Goal: Task Accomplishment & Management: Manage account settings

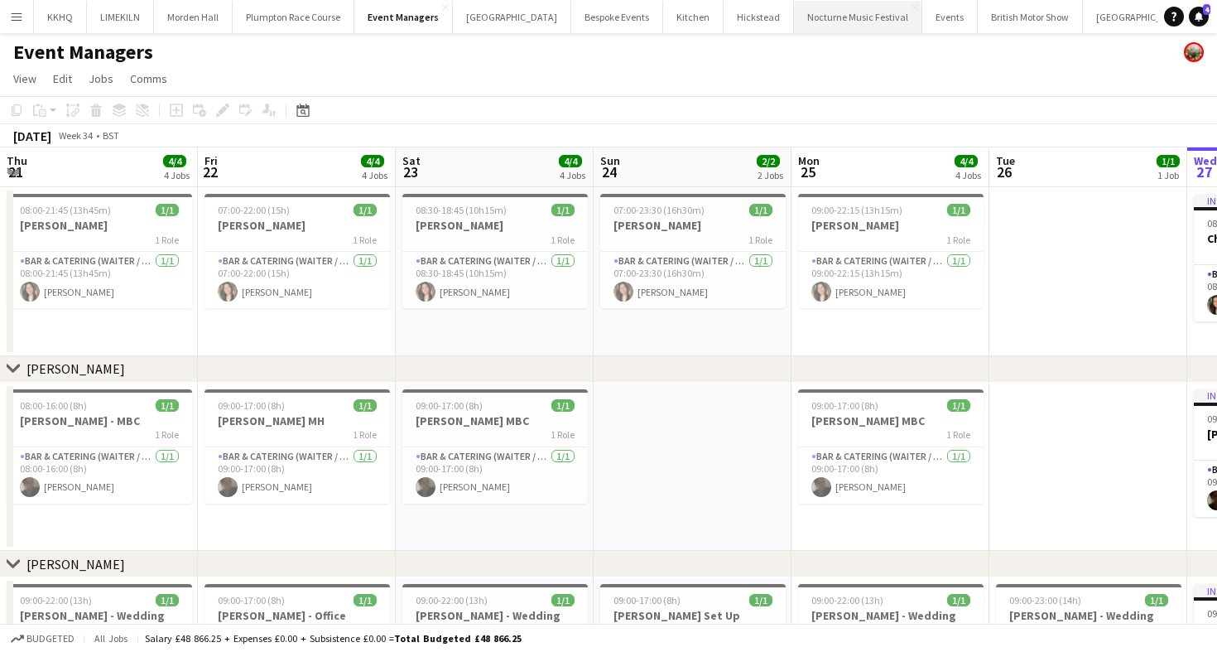
scroll to position [0, 508]
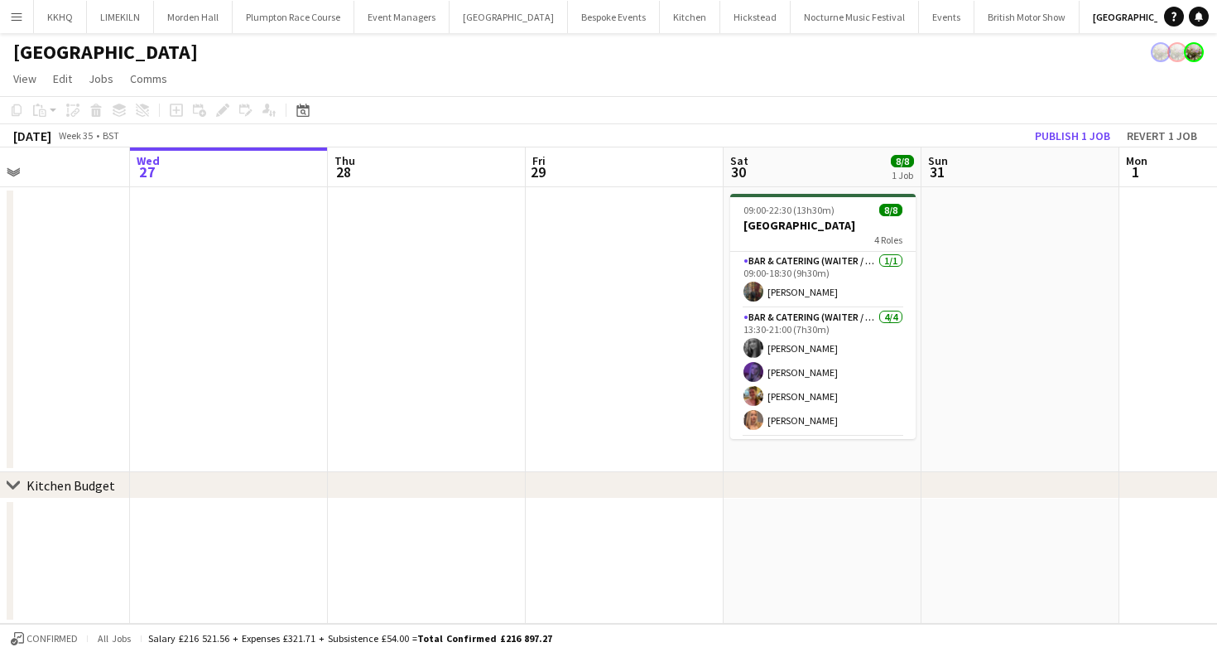
scroll to position [0, 473]
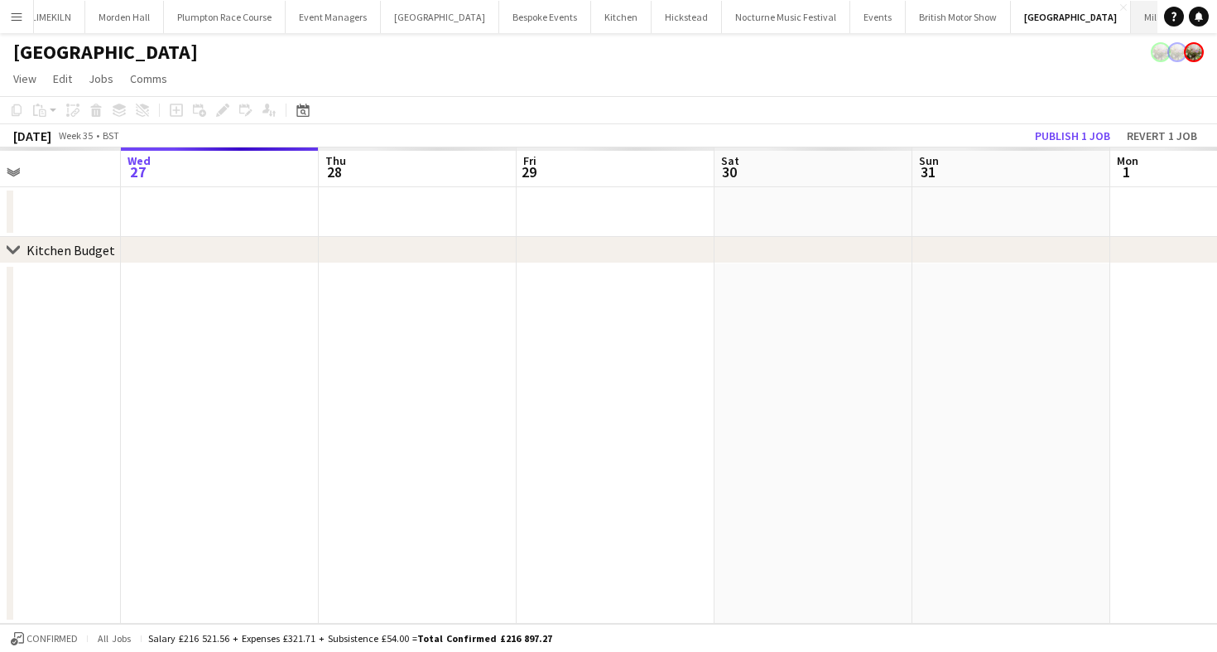
click at [1131, 18] on button "Millbridge Court Close" at bounding box center [1178, 17] width 94 height 32
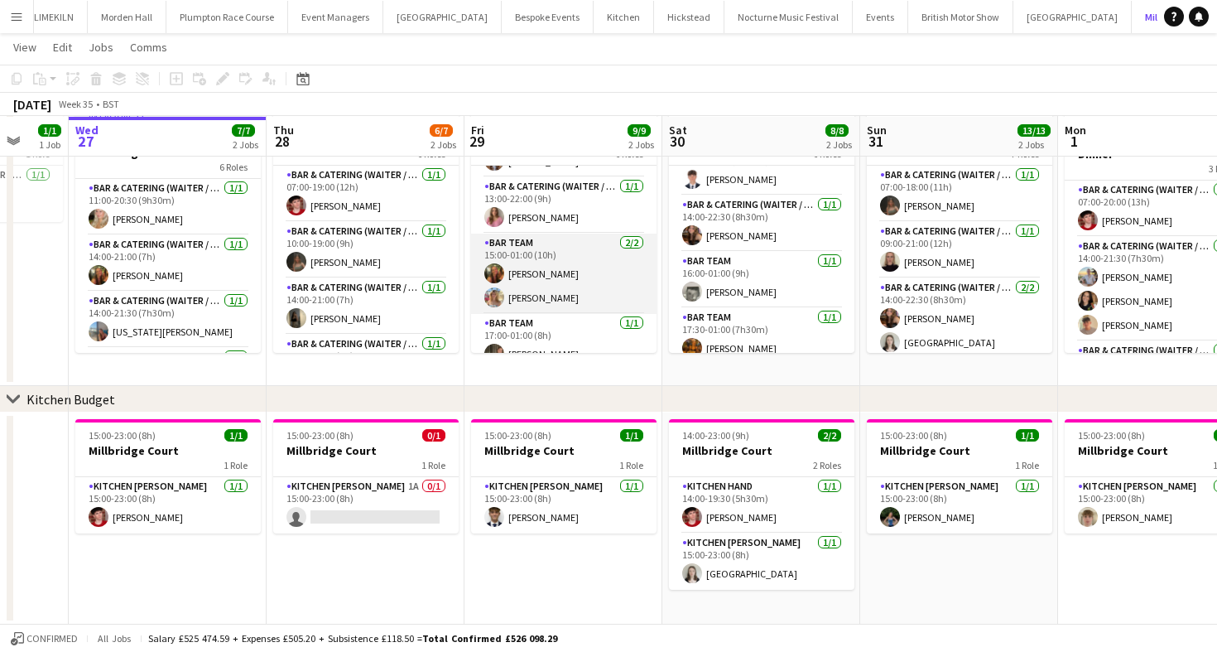
scroll to position [199, 0]
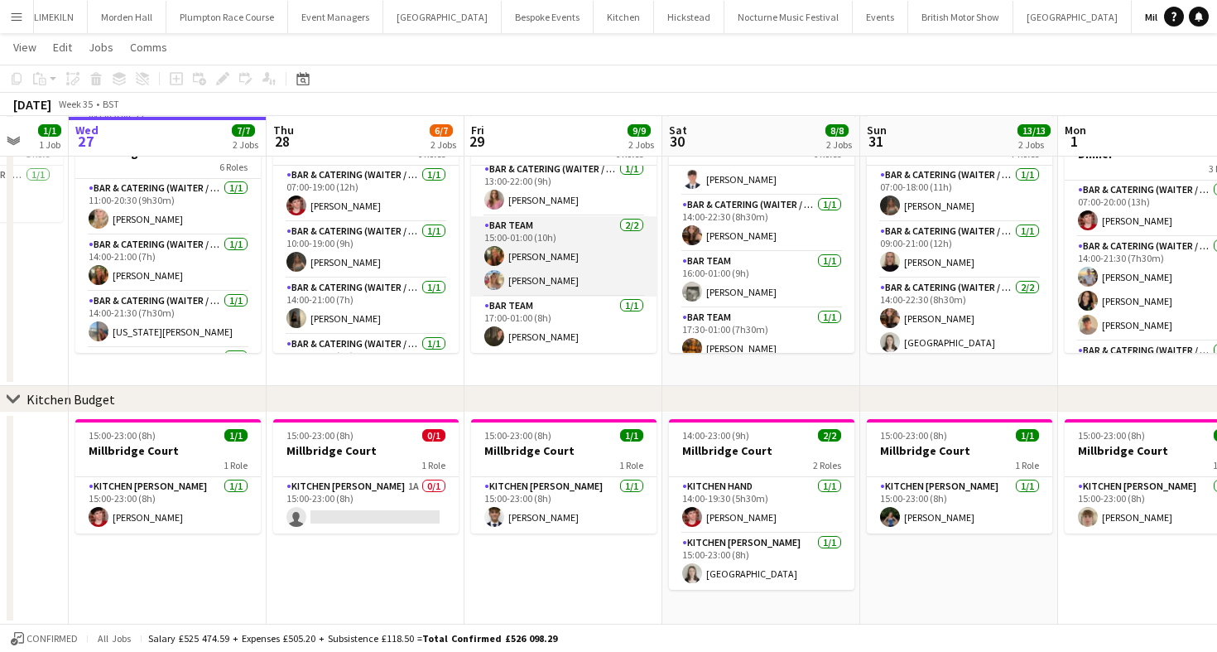
click at [553, 267] on app-card-role "Bar Team 2/2 15:00-01:00 (10h) Emily Reed Rose Belassie" at bounding box center [563, 256] width 185 height 80
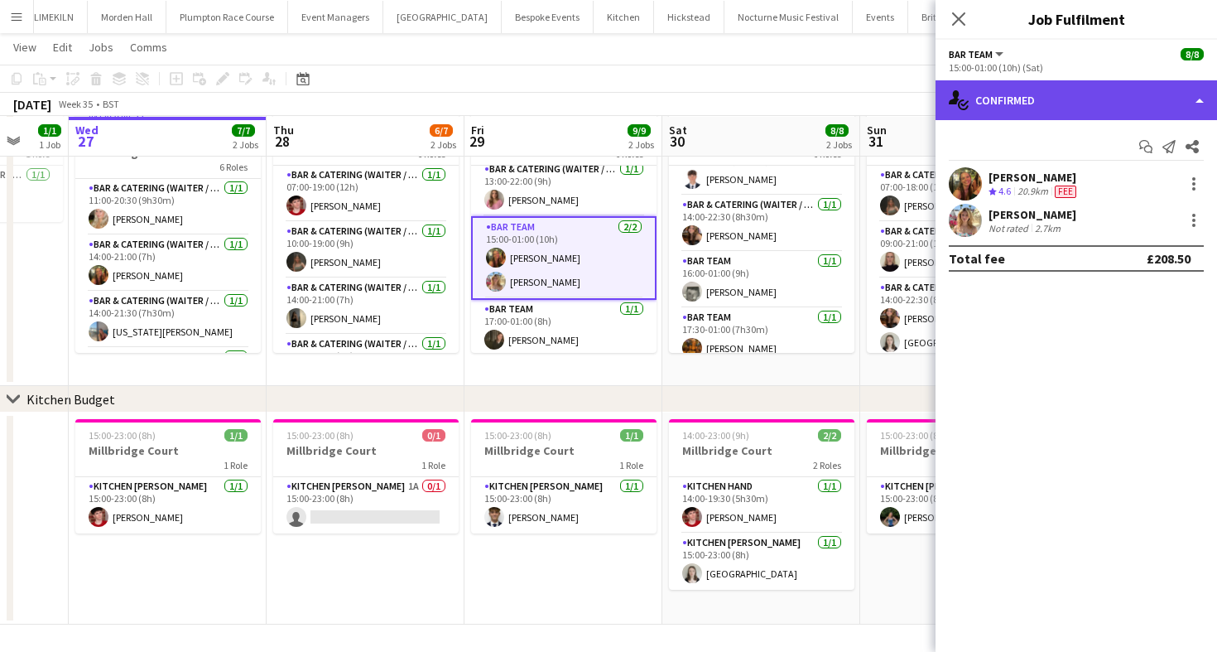
click at [1108, 98] on div "single-neutral-actions-check-2 Confirmed" at bounding box center [1077, 100] width 282 height 40
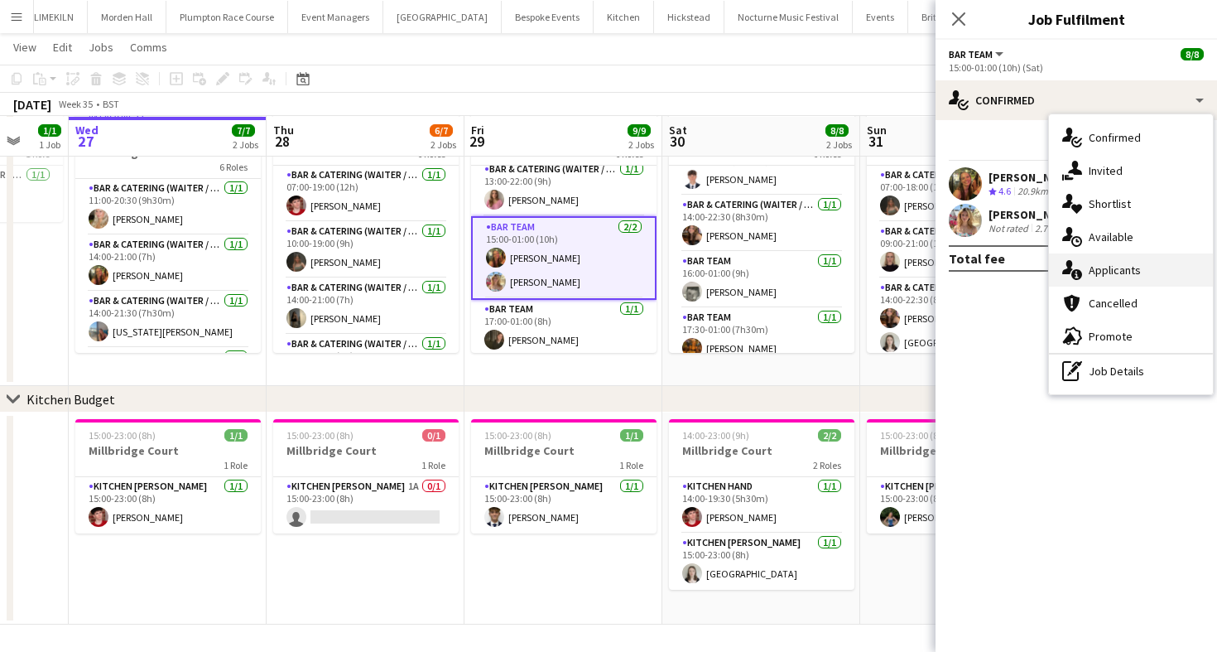
click at [1099, 258] on div "single-neutral-actions-information Applicants" at bounding box center [1131, 269] width 164 height 33
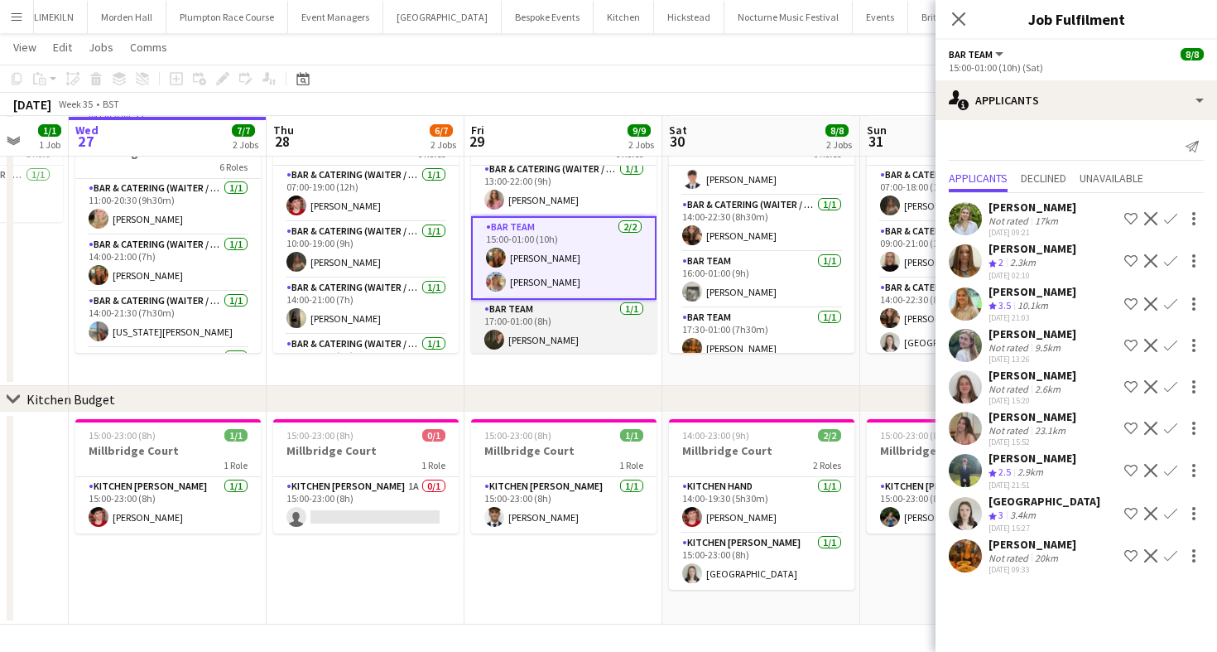
click at [589, 333] on app-card-role "Bar Team 1/1 17:00-01:00 (8h) freya green" at bounding box center [563, 328] width 185 height 56
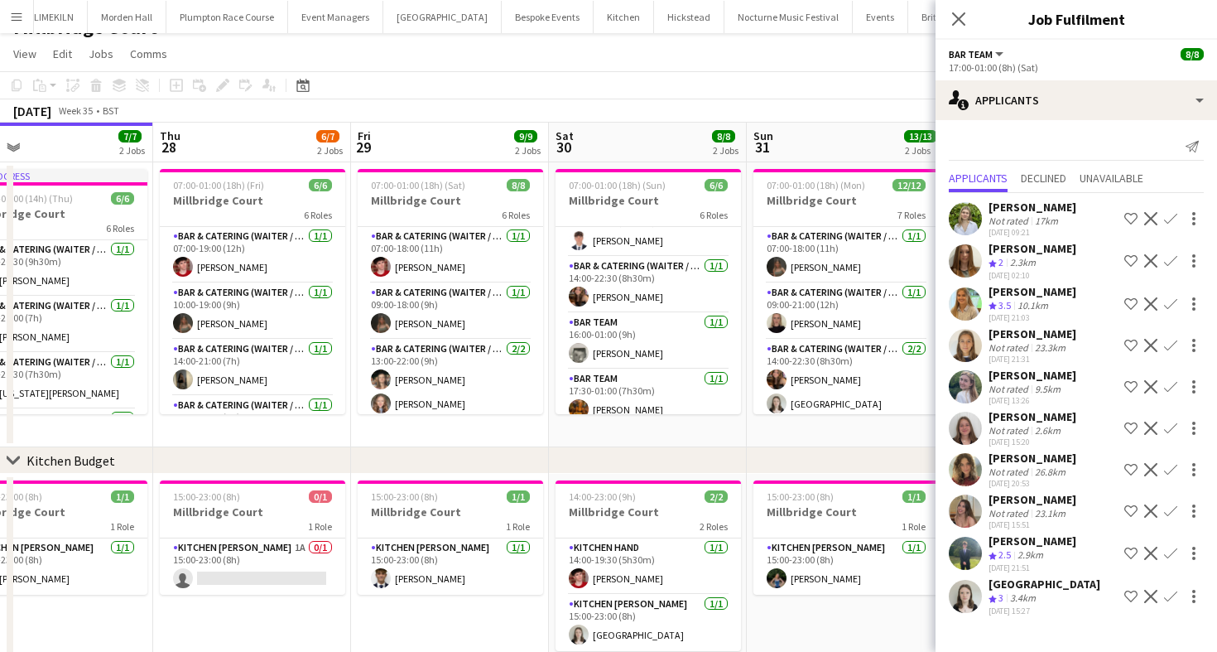
scroll to position [17, 0]
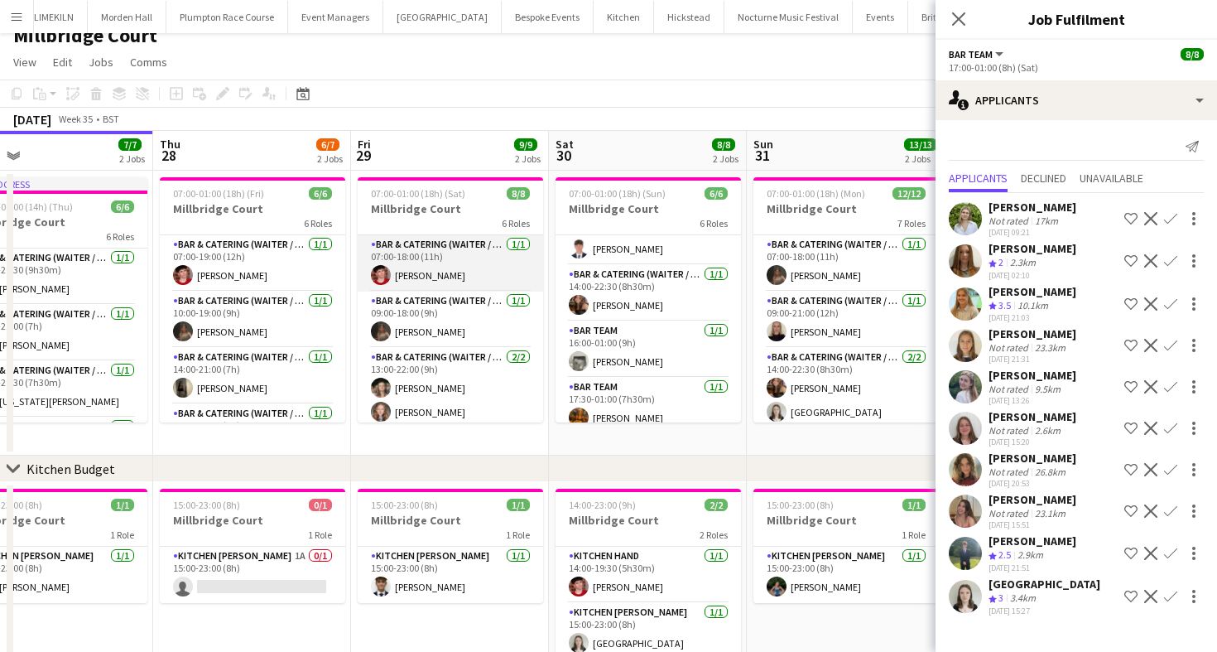
click at [457, 266] on app-card-role "Bar & Catering (Waiter / waitress) 1/1 07:00-18:00 (11h) Jonnie Saunders" at bounding box center [450, 263] width 185 height 56
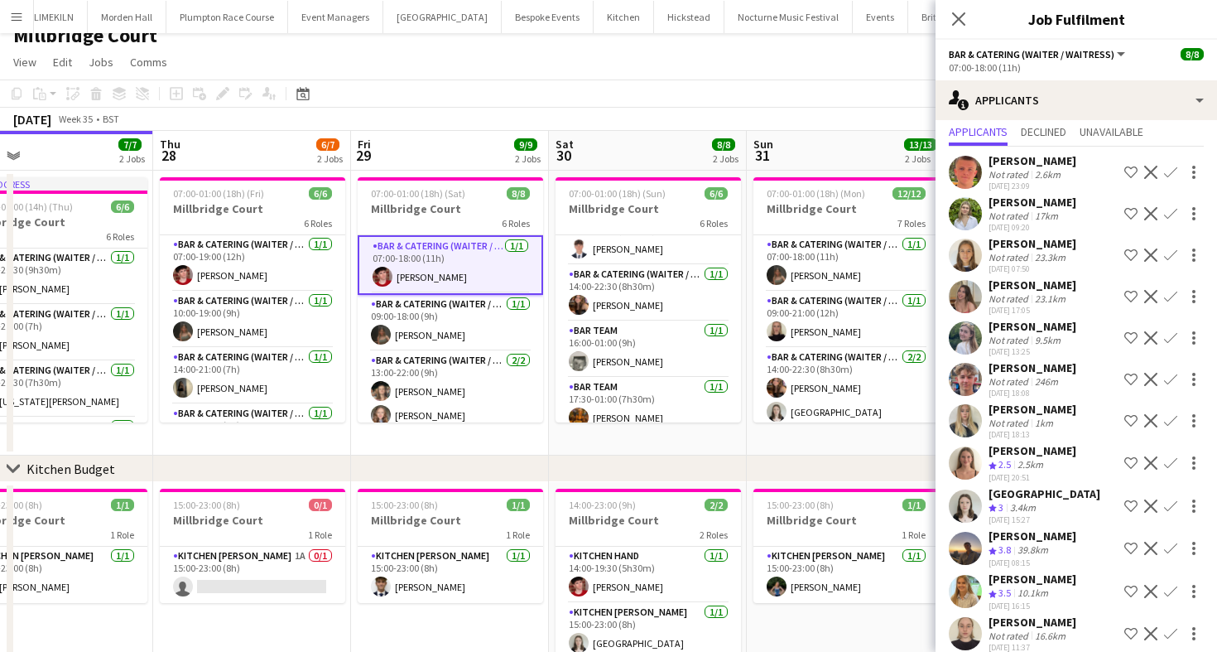
scroll to position [41, 0]
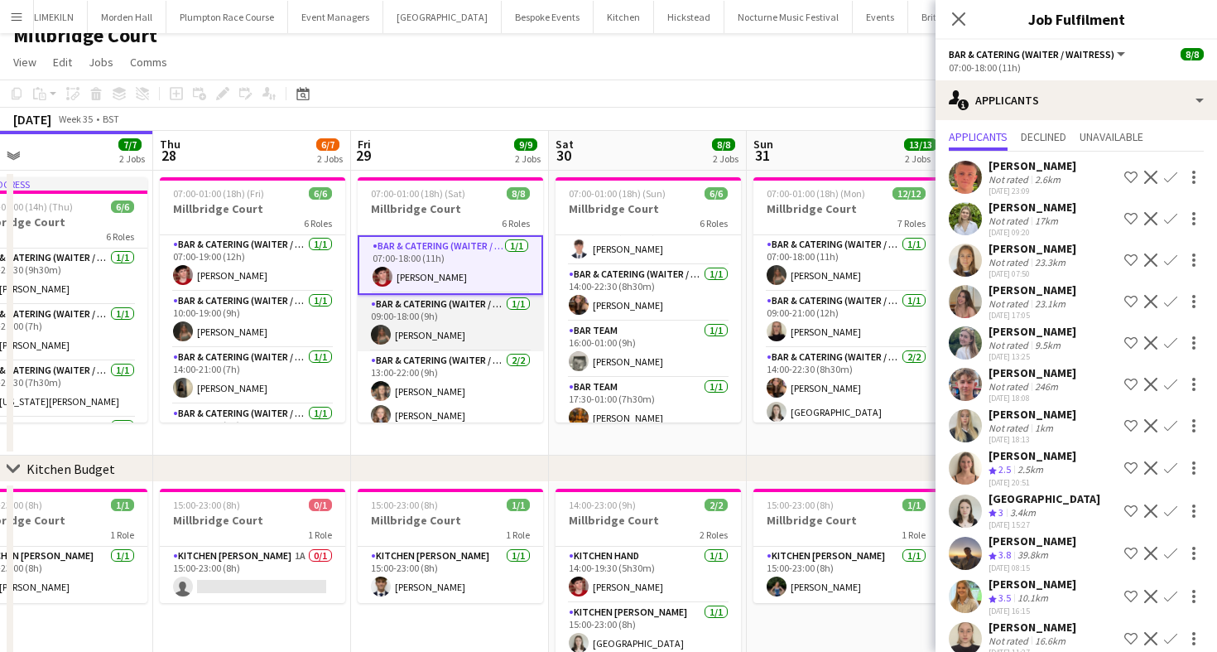
click at [451, 335] on app-card-role "Bar & Catering (Waiter / waitress) 1/1 09:00-18:00 (9h) Megan Jones" at bounding box center [450, 323] width 185 height 56
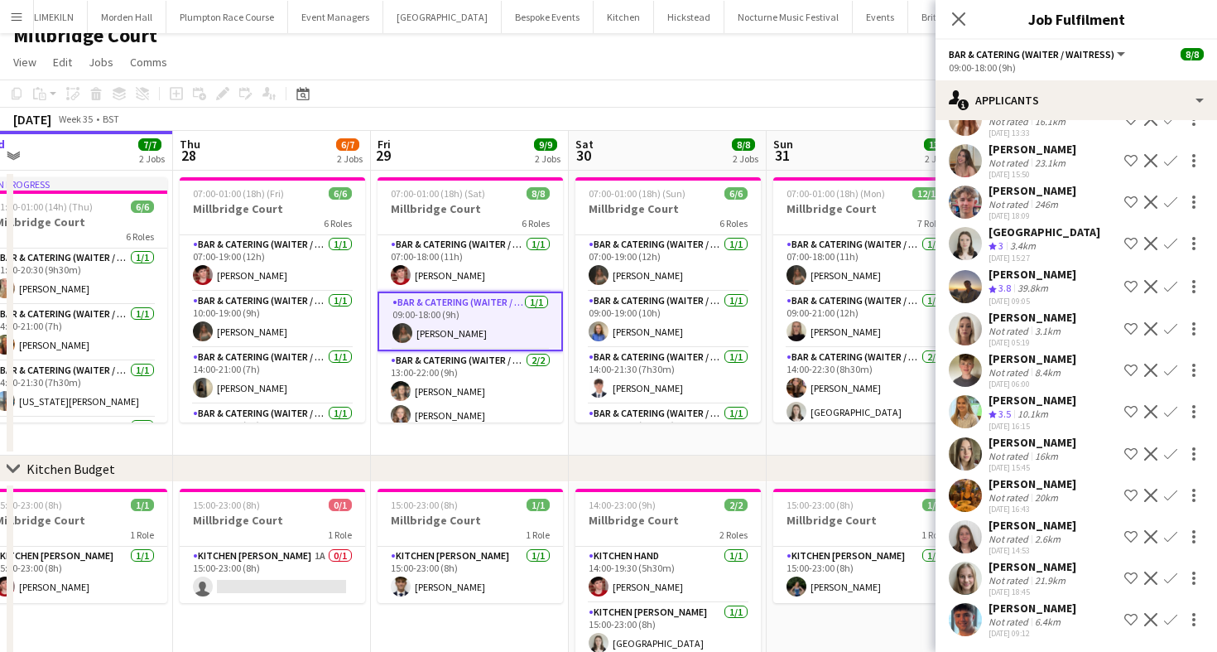
scroll to position [11, 0]
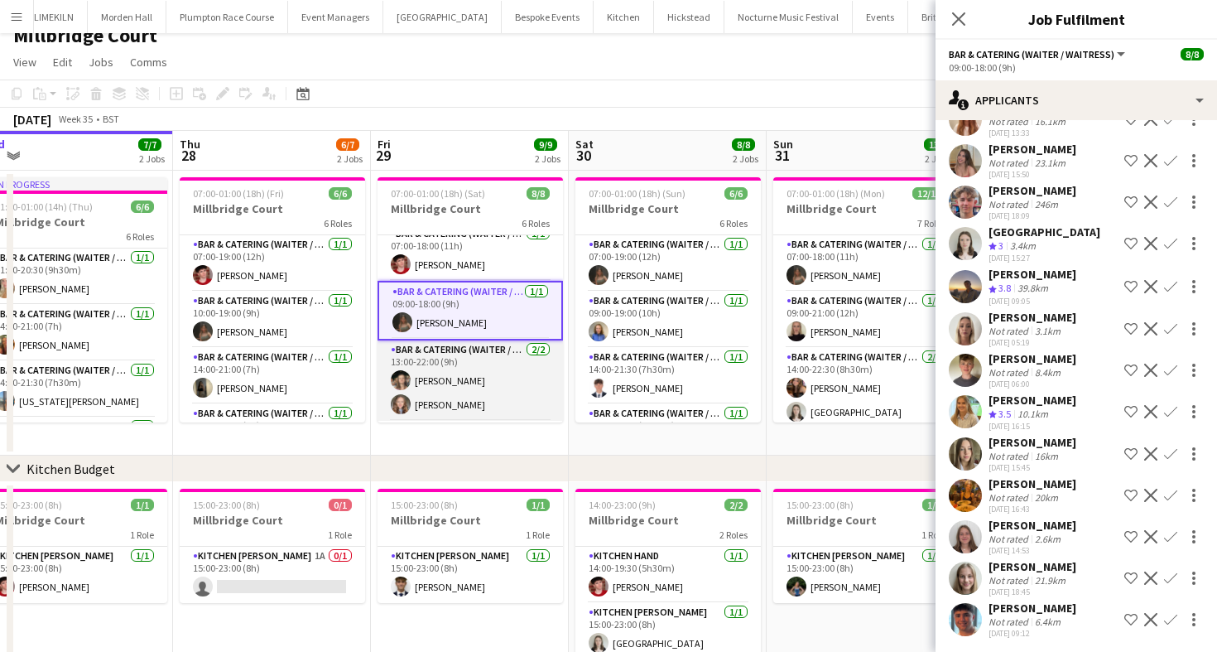
click at [458, 391] on app-card-role "Bar & Catering (Waiter / waitress) 2/2 13:00-22:00 (9h) Maisy Brewer Clara Thom…" at bounding box center [470, 380] width 185 height 80
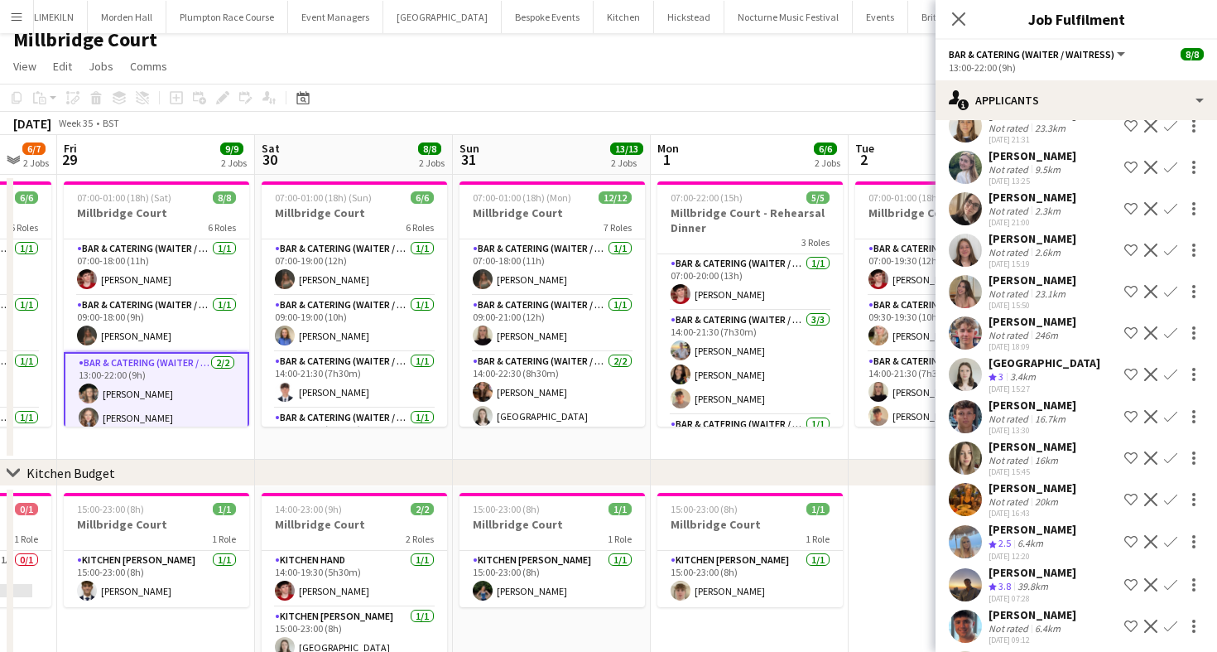
scroll to position [0, 538]
click at [594, 77] on app-page-menu "View Day view expanded Day view collapsed Month view Date picker Jump to today …" at bounding box center [608, 67] width 1217 height 31
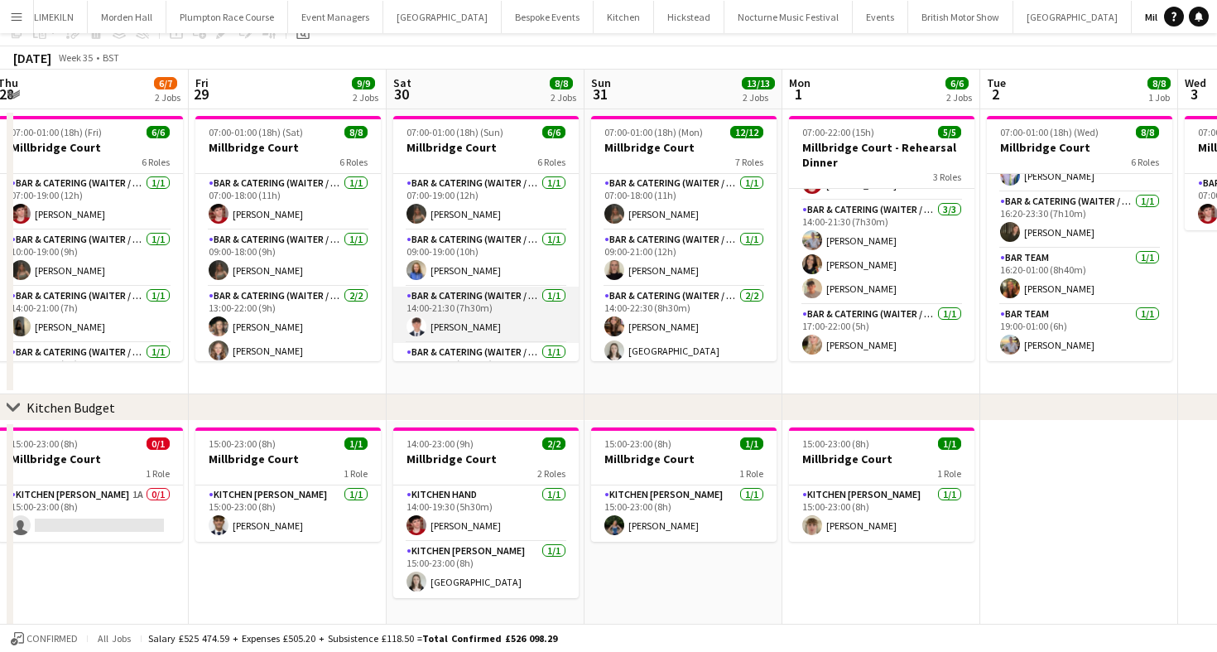
scroll to position [0, 0]
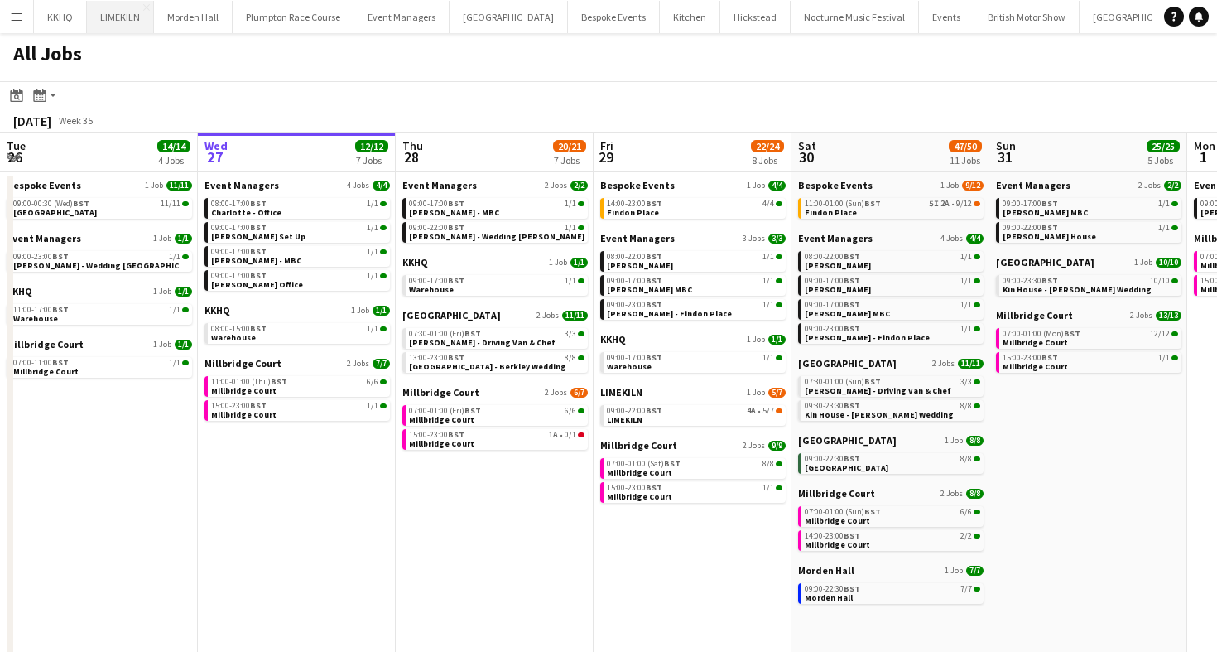
click at [109, 9] on button "LIMEKILN Close" at bounding box center [120, 17] width 67 height 32
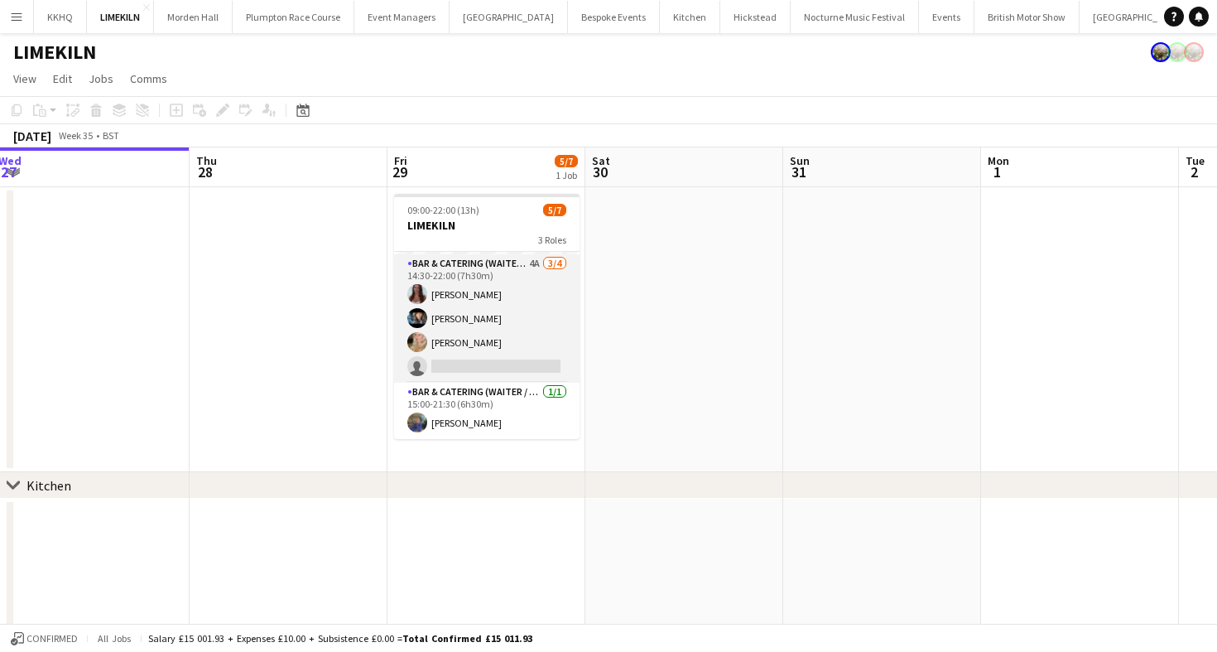
scroll to position [0, 600]
click at [488, 310] on app-card-role "Bar & Catering (Waiter / waitress) 4A 3/4 14:30-22:00 (7h30m) Beatrice Norris L…" at bounding box center [488, 318] width 185 height 128
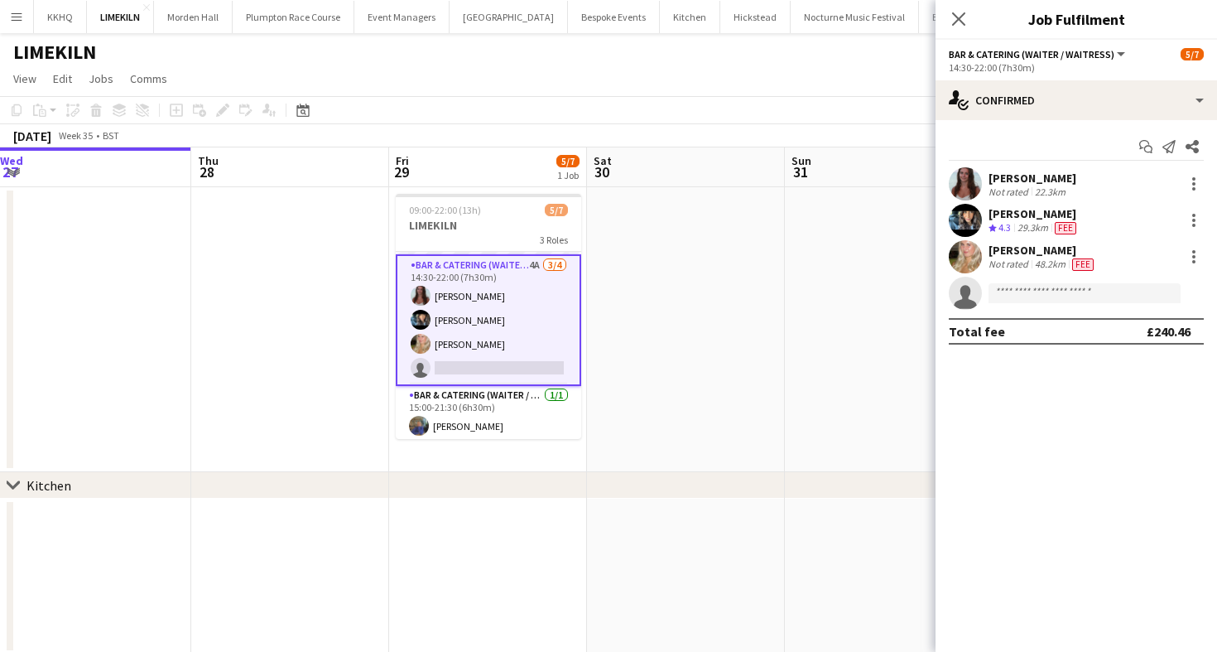
scroll to position [81, 0]
click at [498, 422] on app-card-role "Bar & Catering (Waiter / waitress) 1/1 15:00-21:30 (6h30m) imogen pilling" at bounding box center [488, 411] width 185 height 56
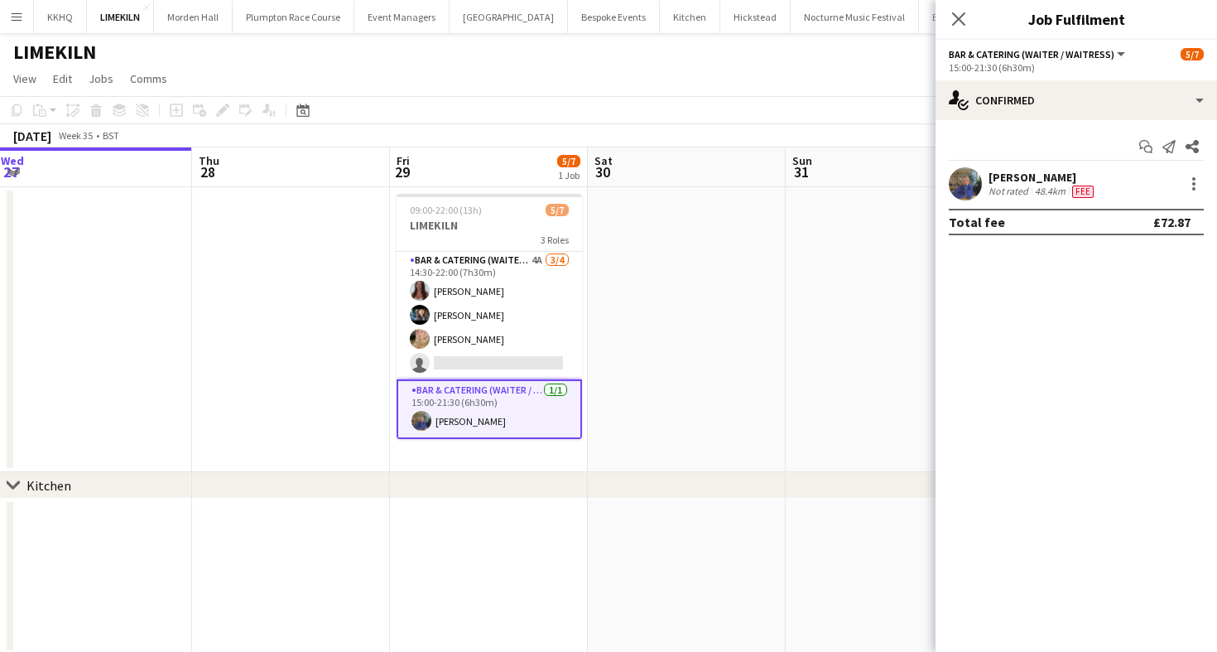
scroll to position [79, 0]
click at [1029, 174] on div "[PERSON_NAME]" at bounding box center [1043, 177] width 108 height 15
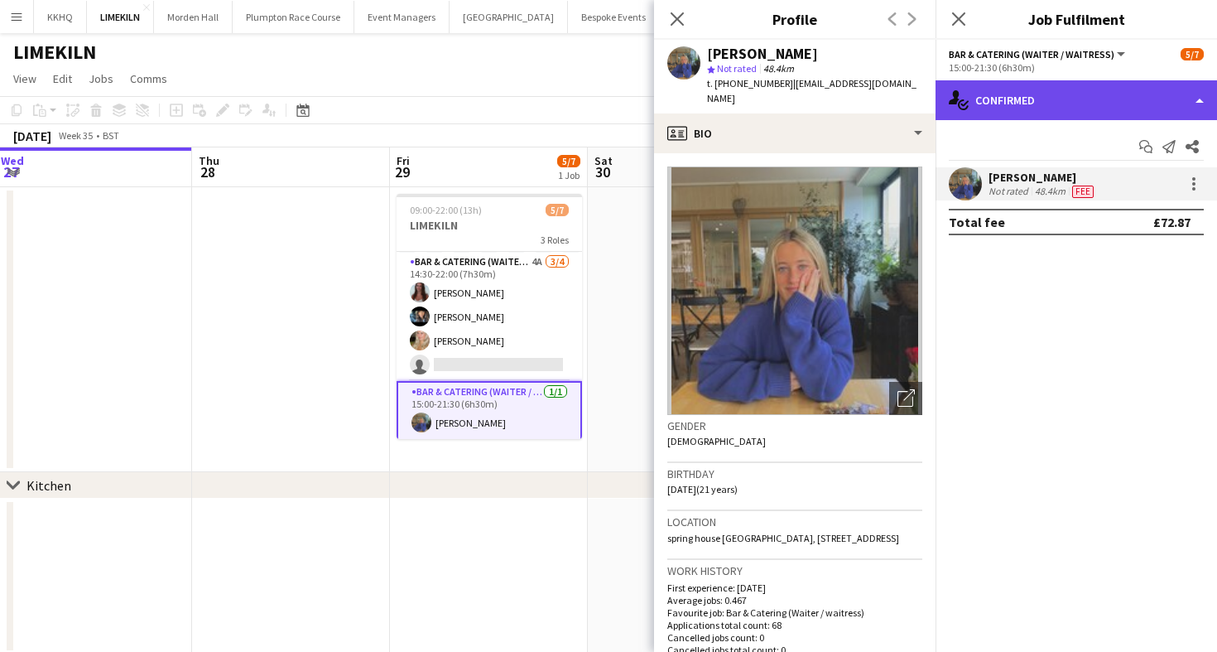
click at [999, 103] on div "single-neutral-actions-check-2 Confirmed" at bounding box center [1077, 100] width 282 height 40
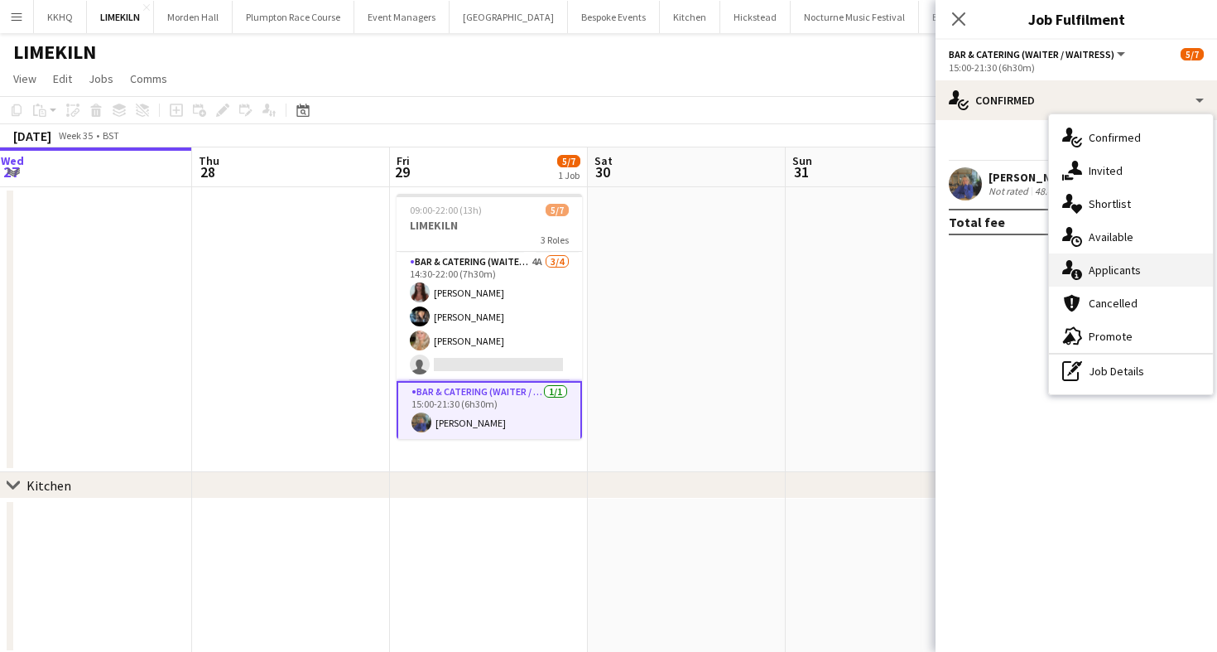
click at [1109, 257] on div "single-neutral-actions-information Applicants" at bounding box center [1131, 269] width 164 height 33
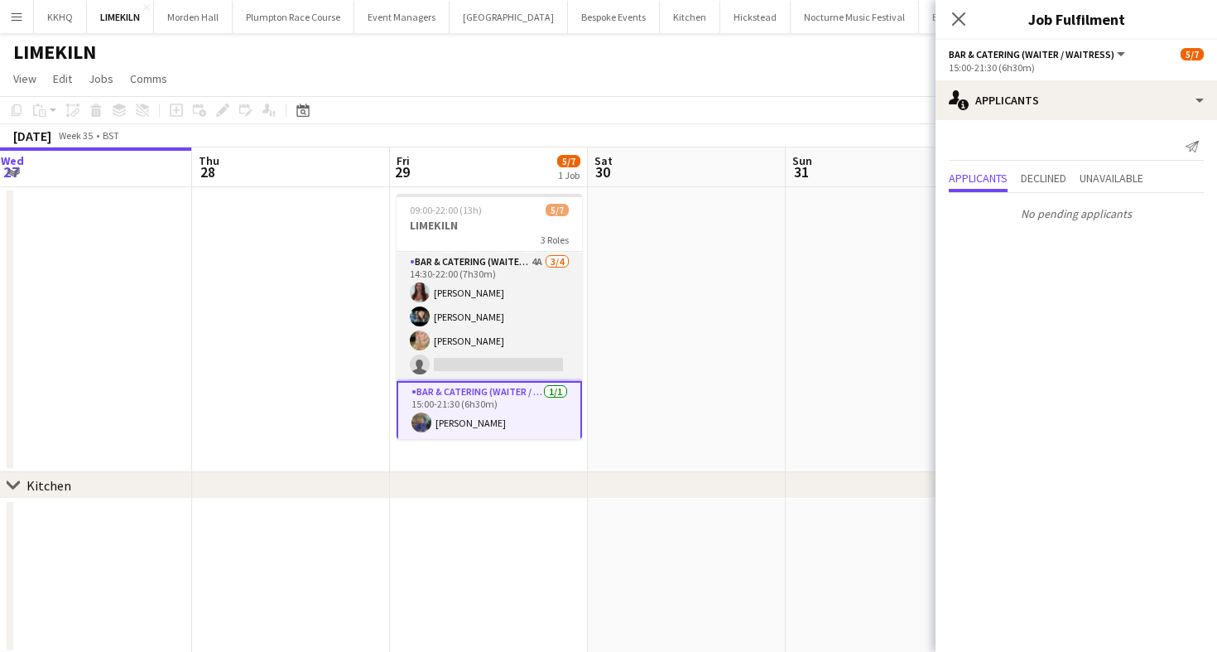
click at [461, 325] on app-card-role "Bar & Catering (Waiter / waitress) 4A 3/4 14:30-22:00 (7h30m) Beatrice Norris L…" at bounding box center [489, 317] width 185 height 128
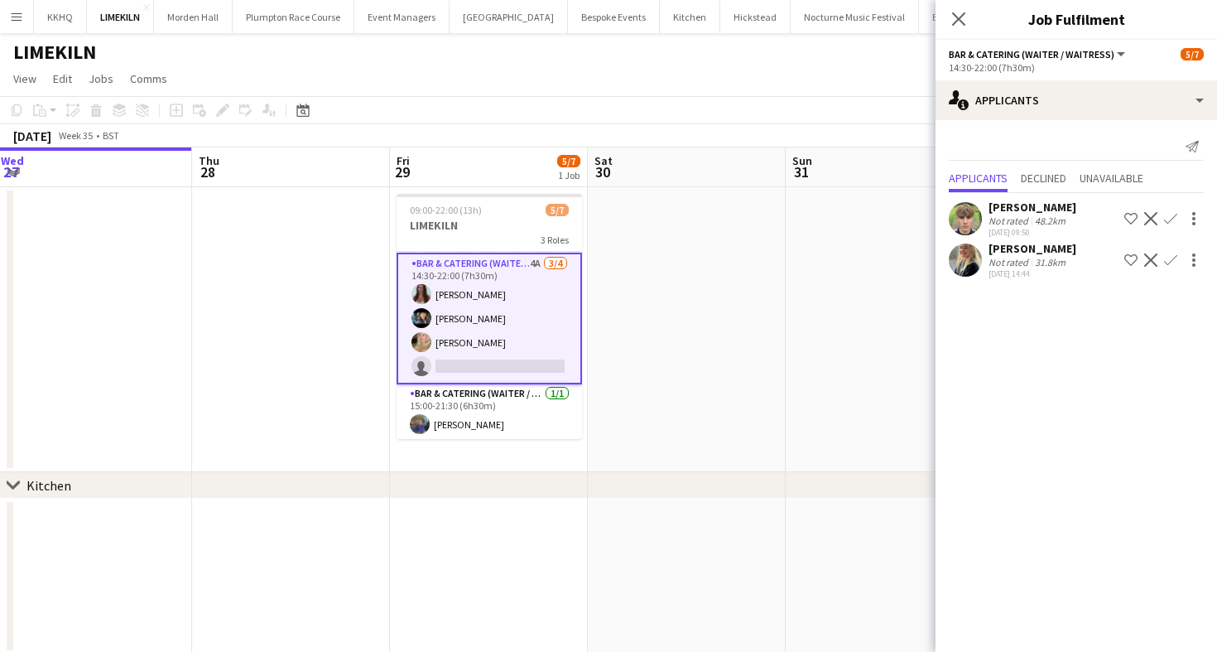
click at [536, 138] on div "August 2025 Week 35 • BST" at bounding box center [608, 135] width 1217 height 23
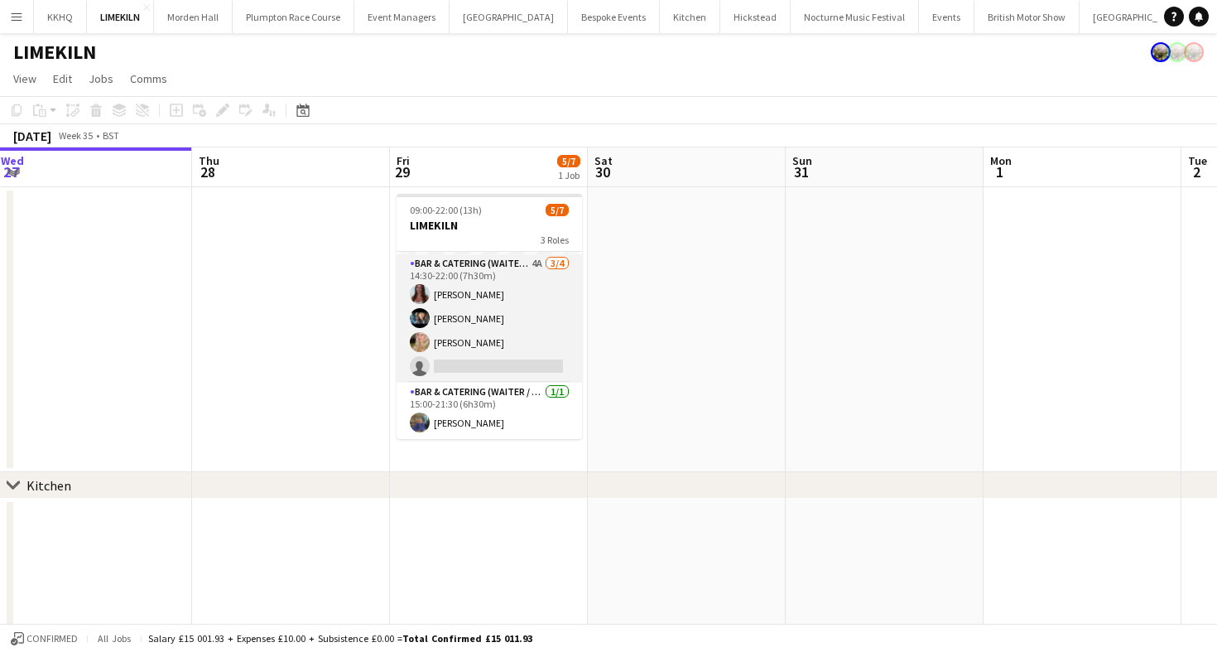
scroll to position [0, 0]
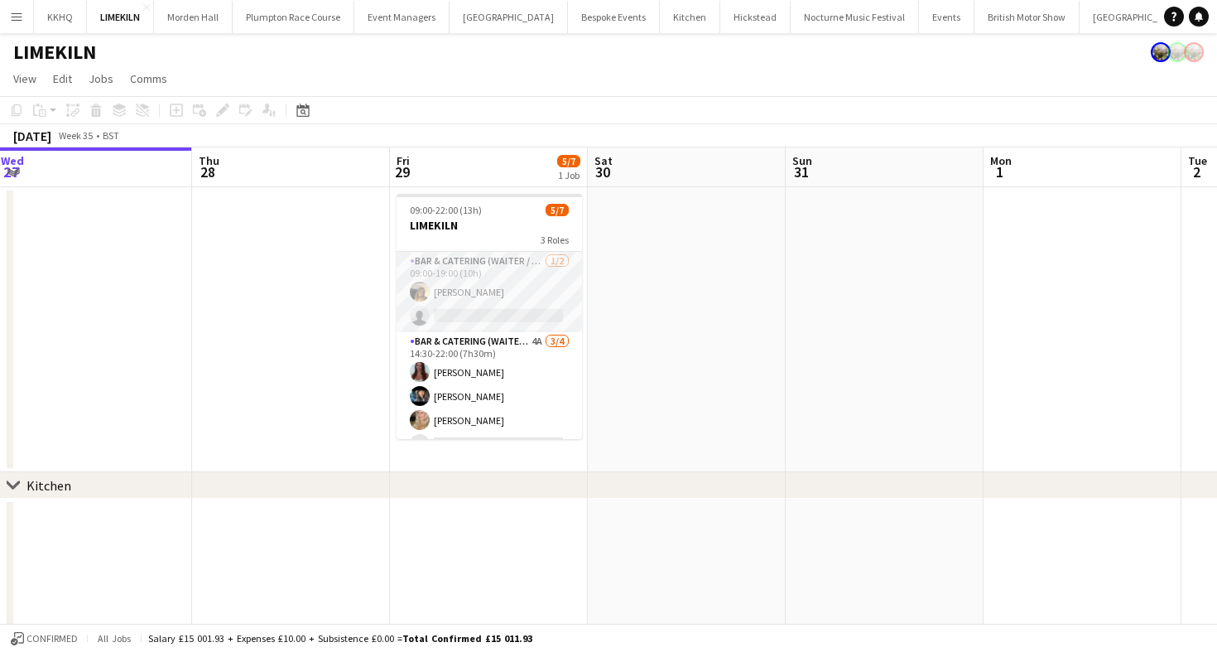
click at [478, 296] on app-card-role "Bar & Catering (Waiter / waitress) 1/2 09:00-19:00 (10h) Lana Golesworthy singl…" at bounding box center [489, 292] width 185 height 80
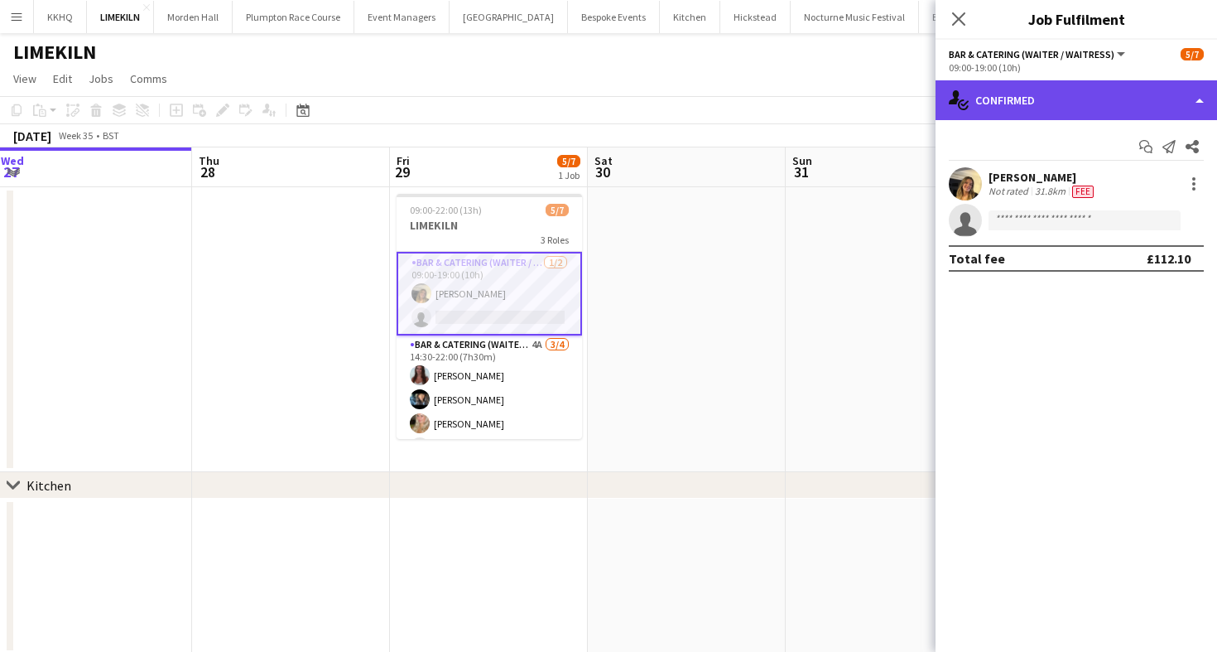
click at [1025, 95] on div "single-neutral-actions-check-2 Confirmed" at bounding box center [1077, 100] width 282 height 40
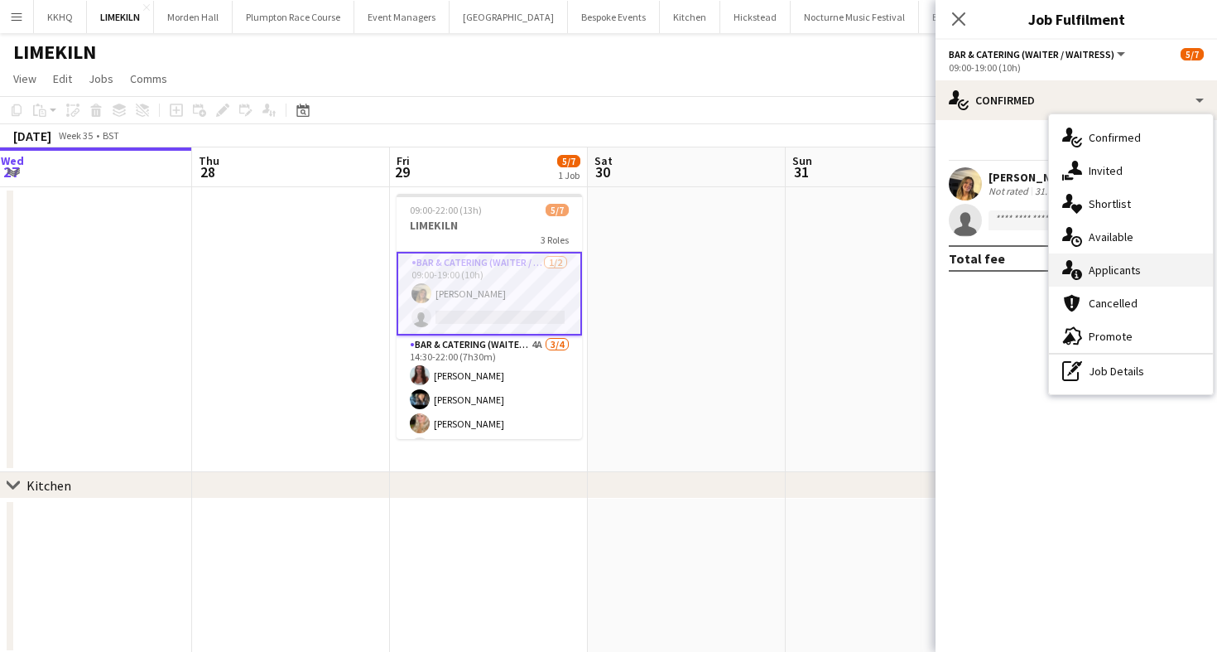
click at [1084, 266] on div "single-neutral-actions-information Applicants" at bounding box center [1131, 269] width 164 height 33
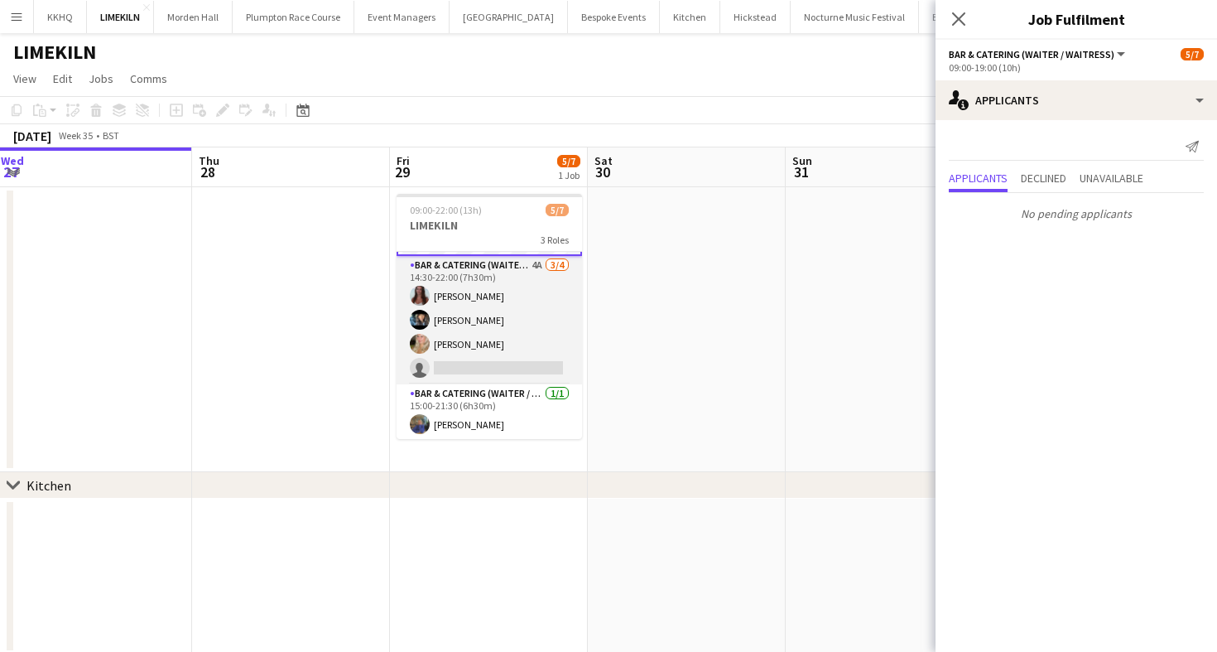
scroll to position [81, 0]
click at [469, 339] on app-card-role "Bar & Catering (Waiter / waitress) 4A 3/4 14:30-22:00 (7h30m) Beatrice Norris L…" at bounding box center [489, 318] width 185 height 128
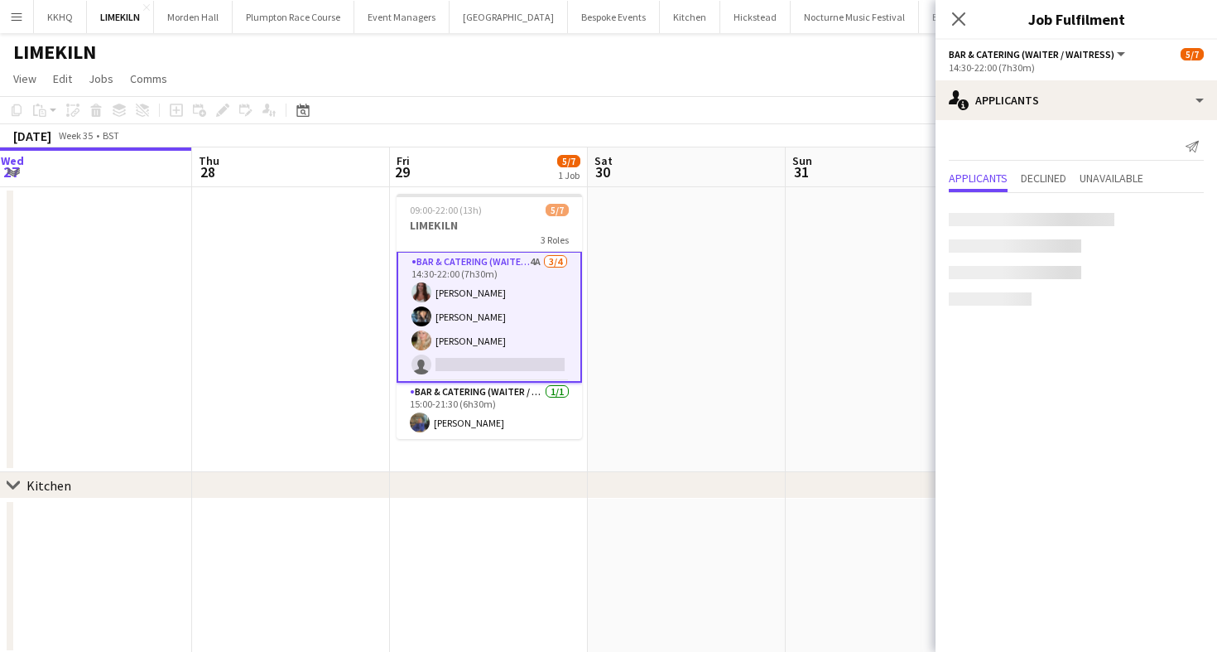
scroll to position [79, 0]
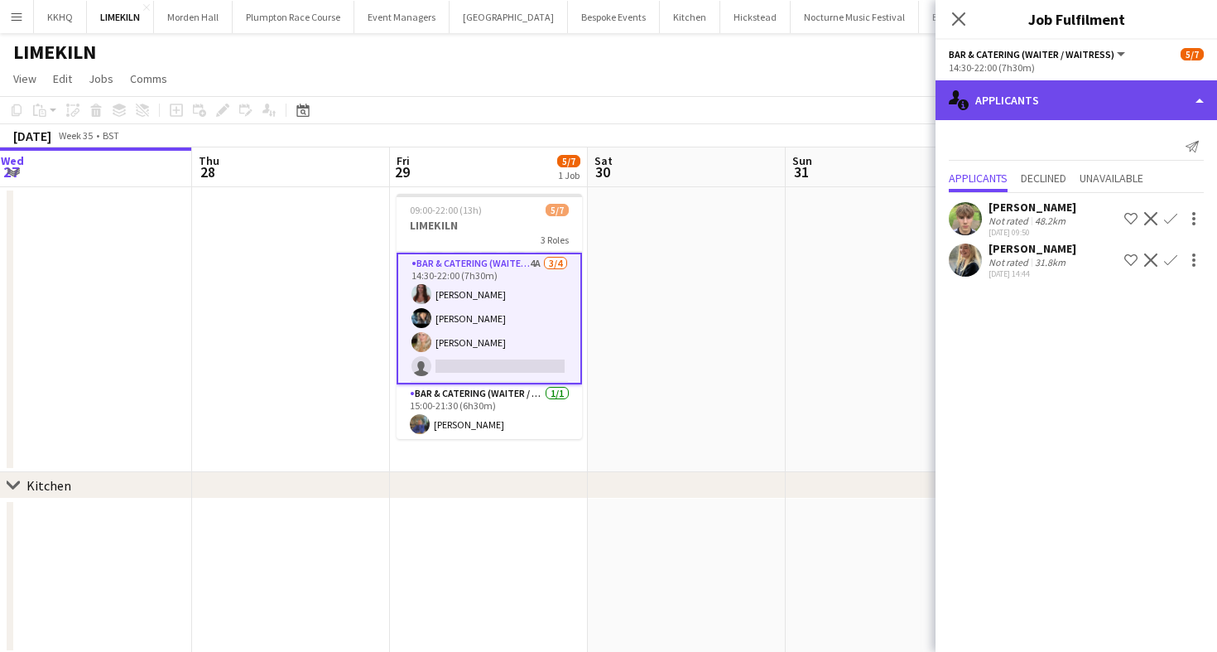
click at [1073, 118] on div "single-neutral-actions-information Applicants" at bounding box center [1077, 100] width 282 height 40
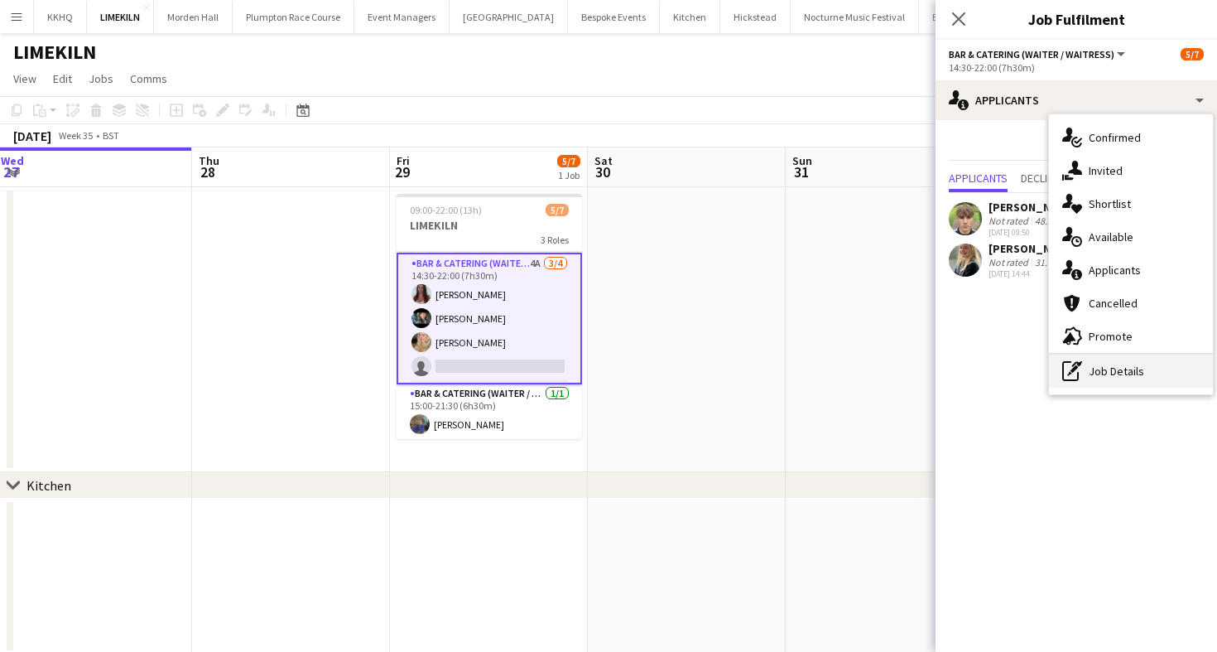
click at [1073, 383] on div "pen-write Job Details" at bounding box center [1131, 370] width 164 height 33
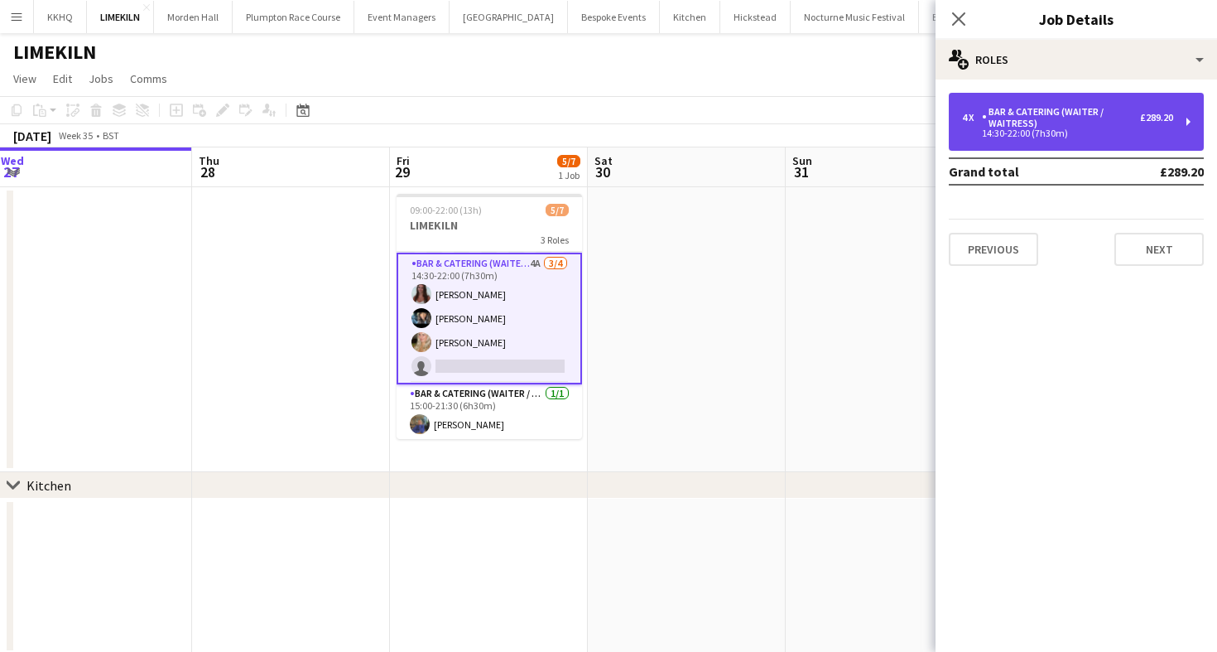
click at [1029, 126] on div "Bar & Catering (Waiter / waitress)" at bounding box center [1061, 117] width 158 height 23
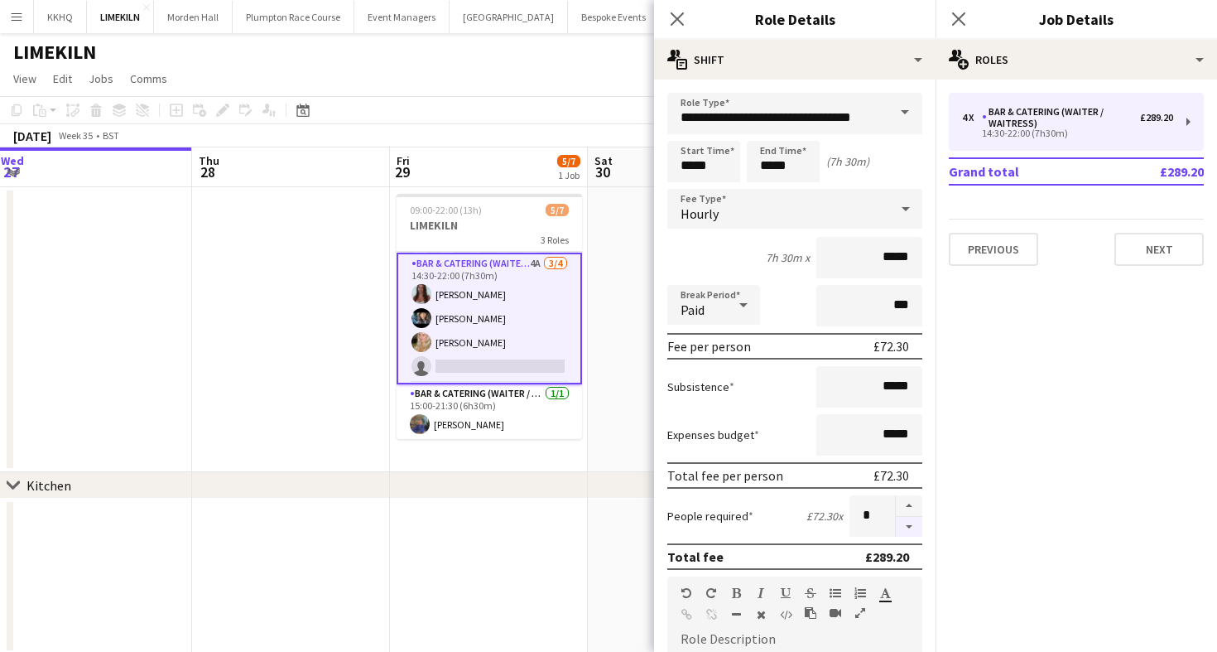
click at [907, 528] on button "button" at bounding box center [909, 527] width 26 height 21
type input "*"
click at [500, 60] on div "LIMEKILN" at bounding box center [608, 48] width 1217 height 31
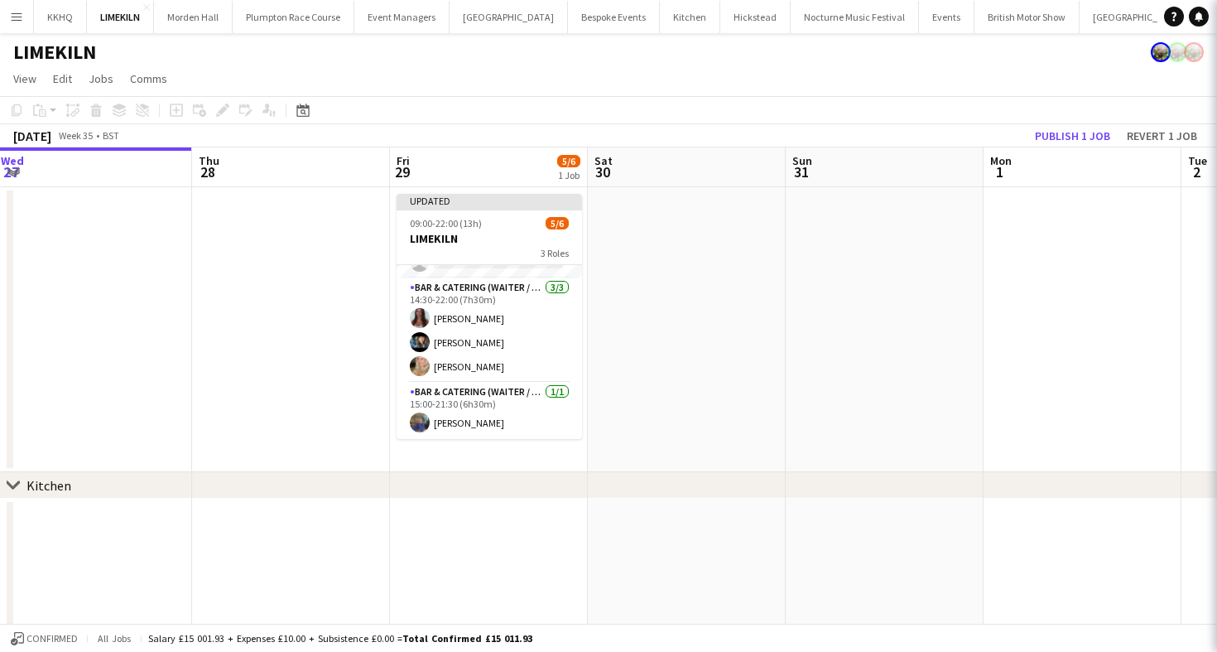
scroll to position [67, 0]
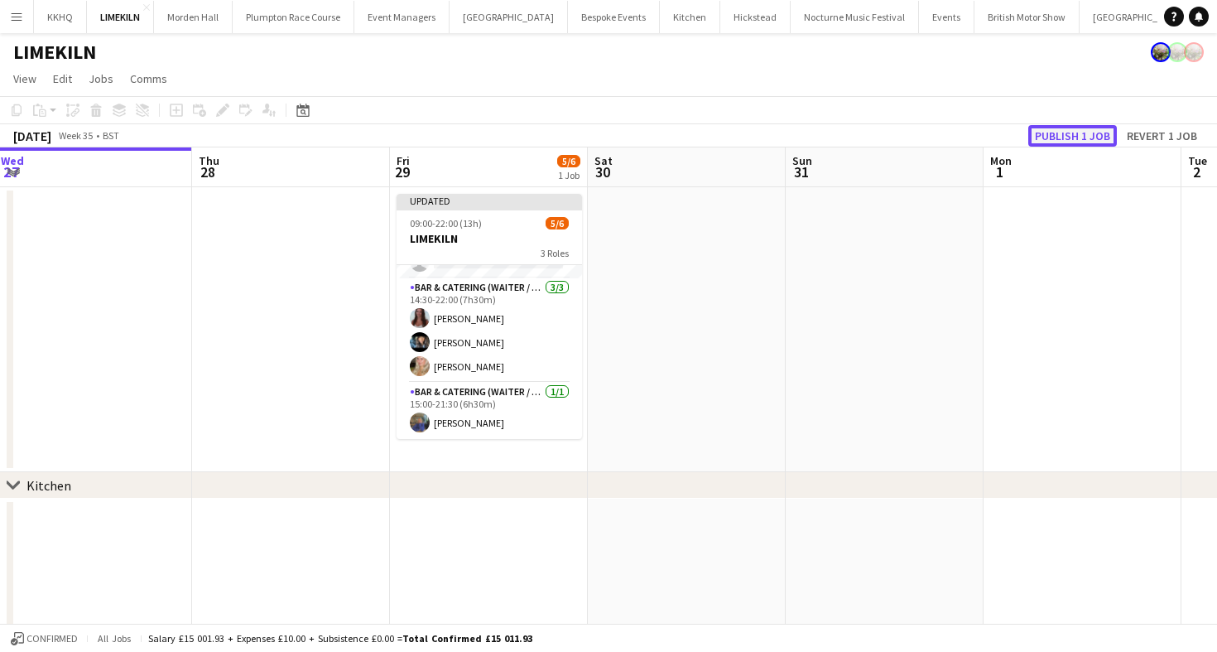
click at [1056, 137] on button "Publish 1 job" at bounding box center [1072, 136] width 89 height 22
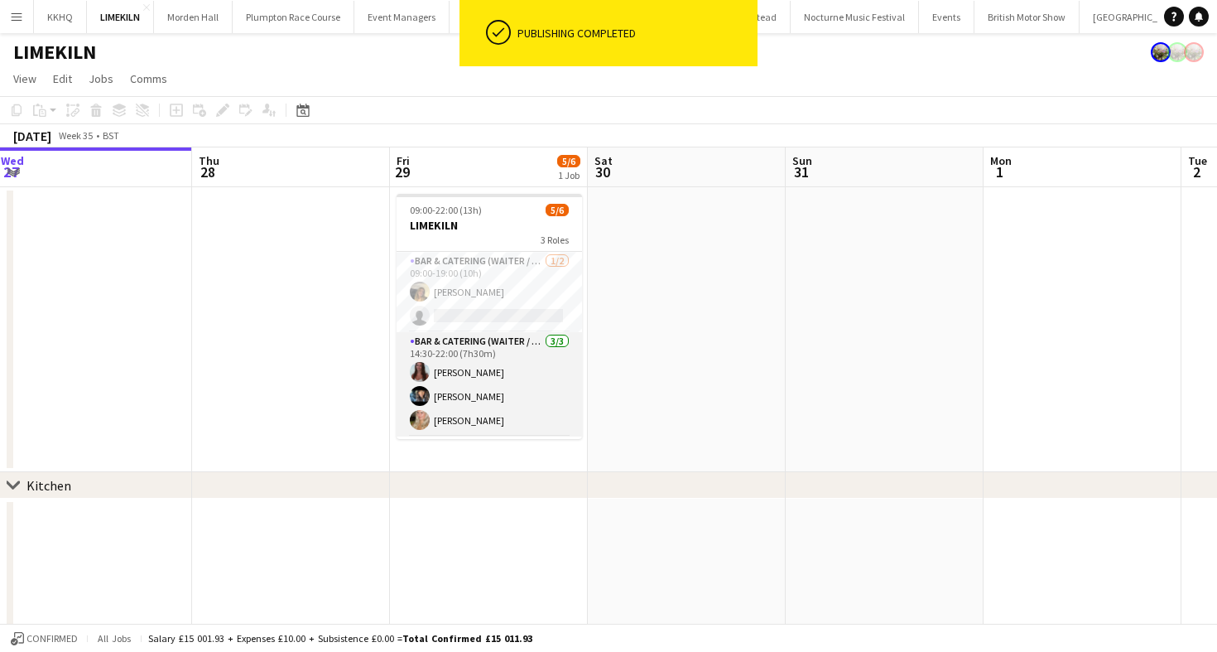
scroll to position [54, 0]
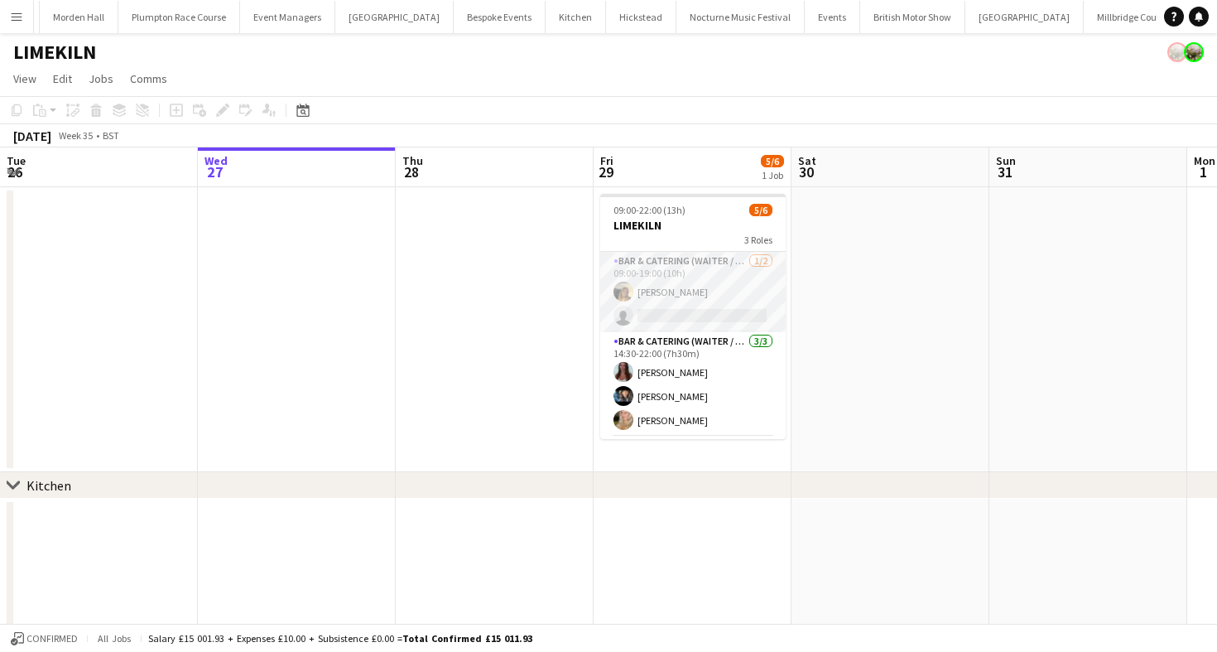
scroll to position [54, 0]
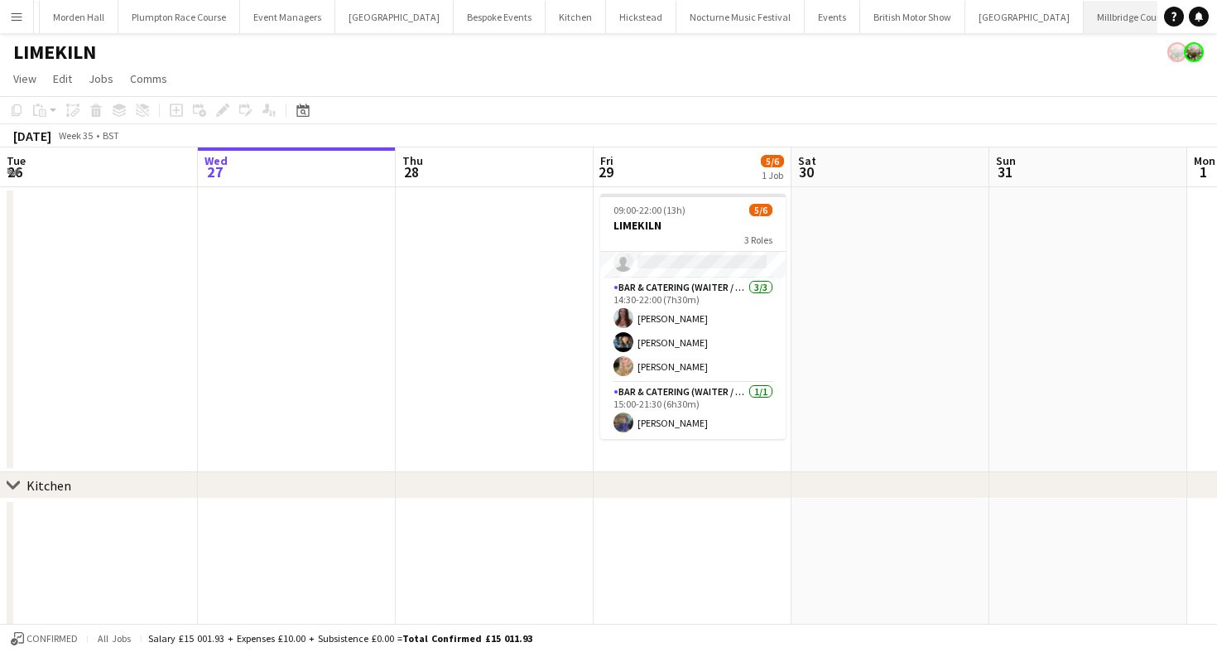
click at [1084, 25] on button "Millbridge Court Close" at bounding box center [1131, 17] width 94 height 32
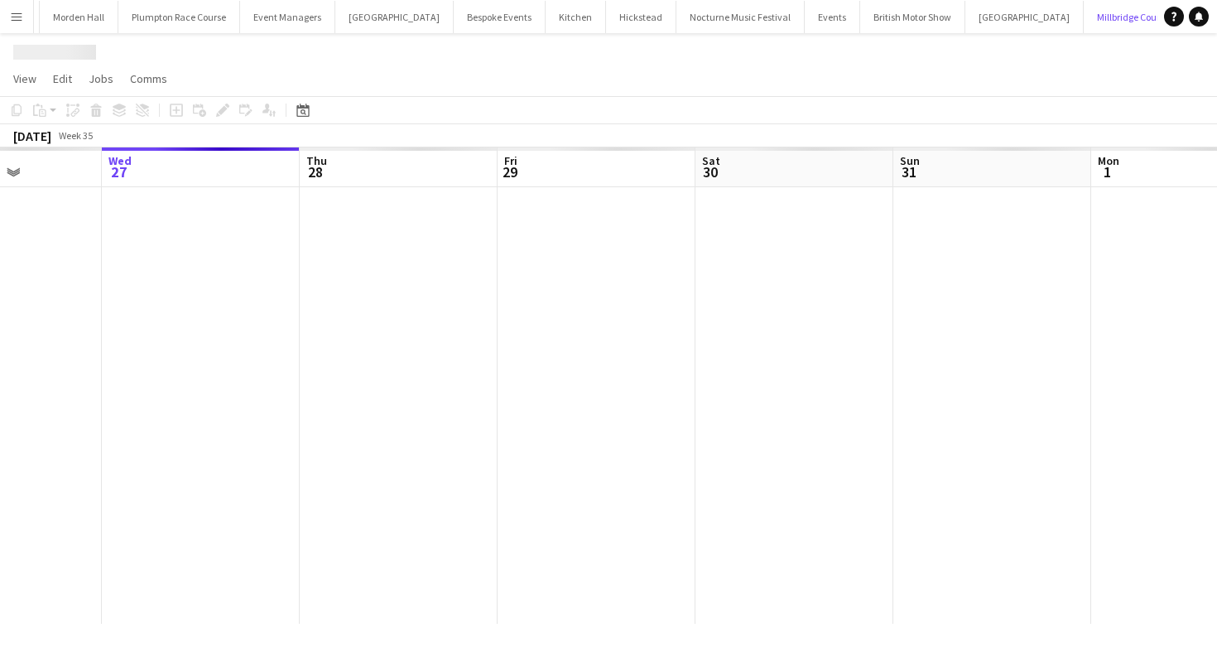
scroll to position [0, 513]
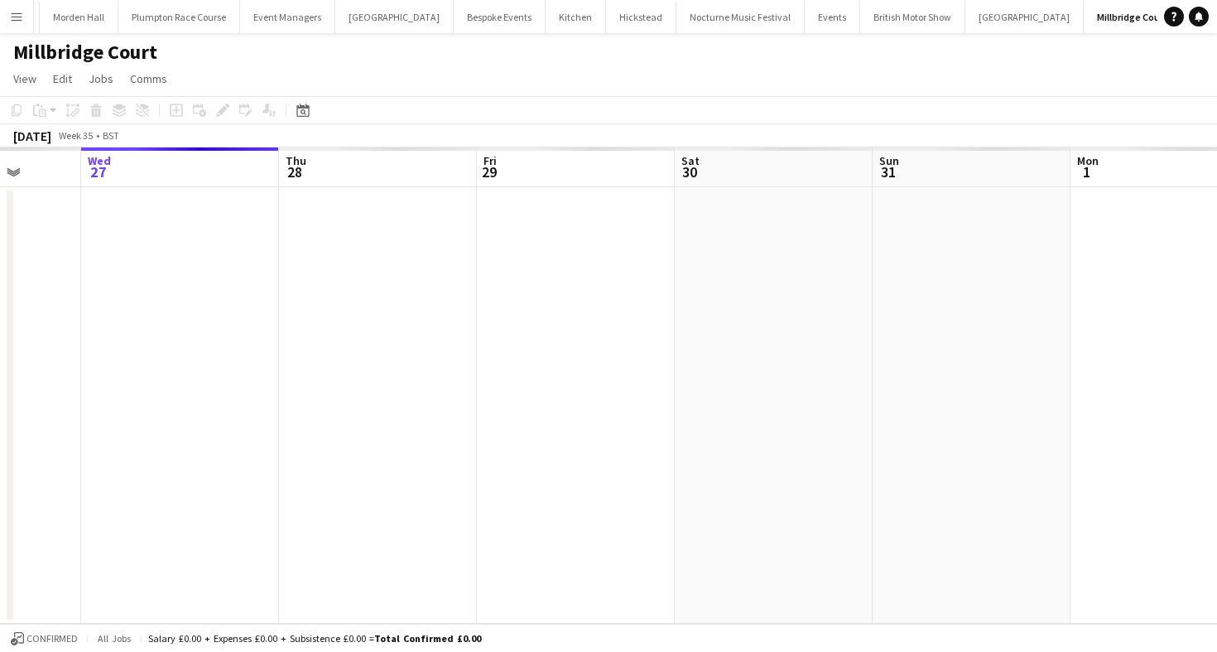
click at [1182, 12] on button "LIMEKILN Close" at bounding box center [1215, 17] width 67 height 32
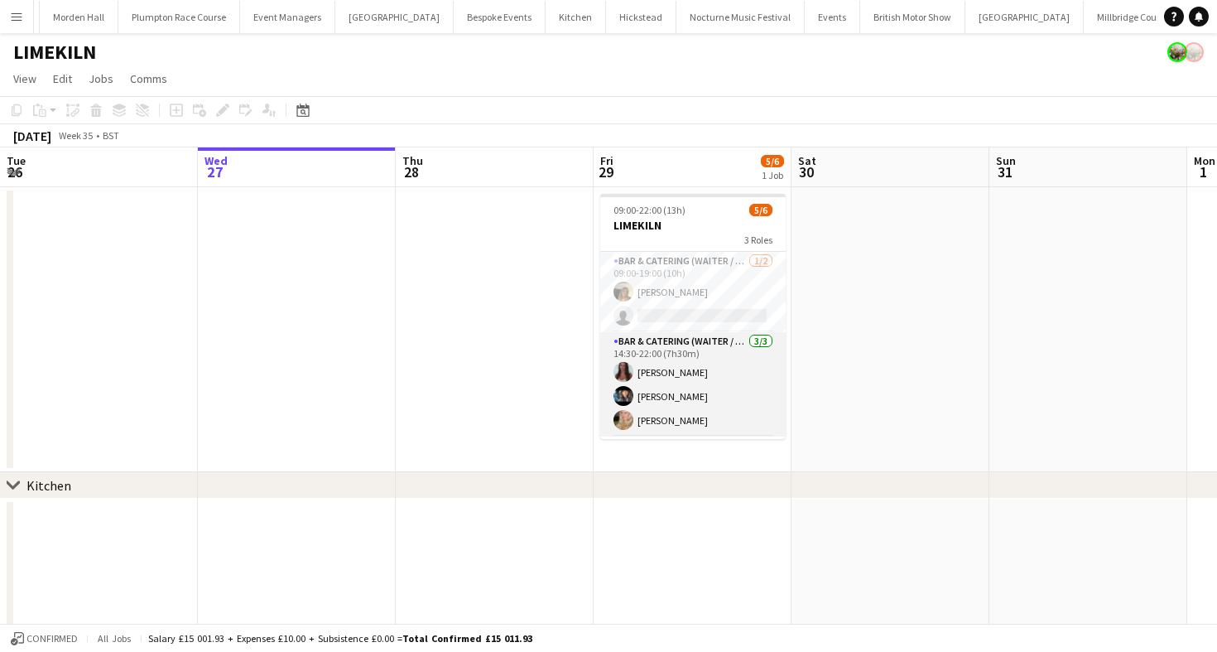
scroll to position [54, 0]
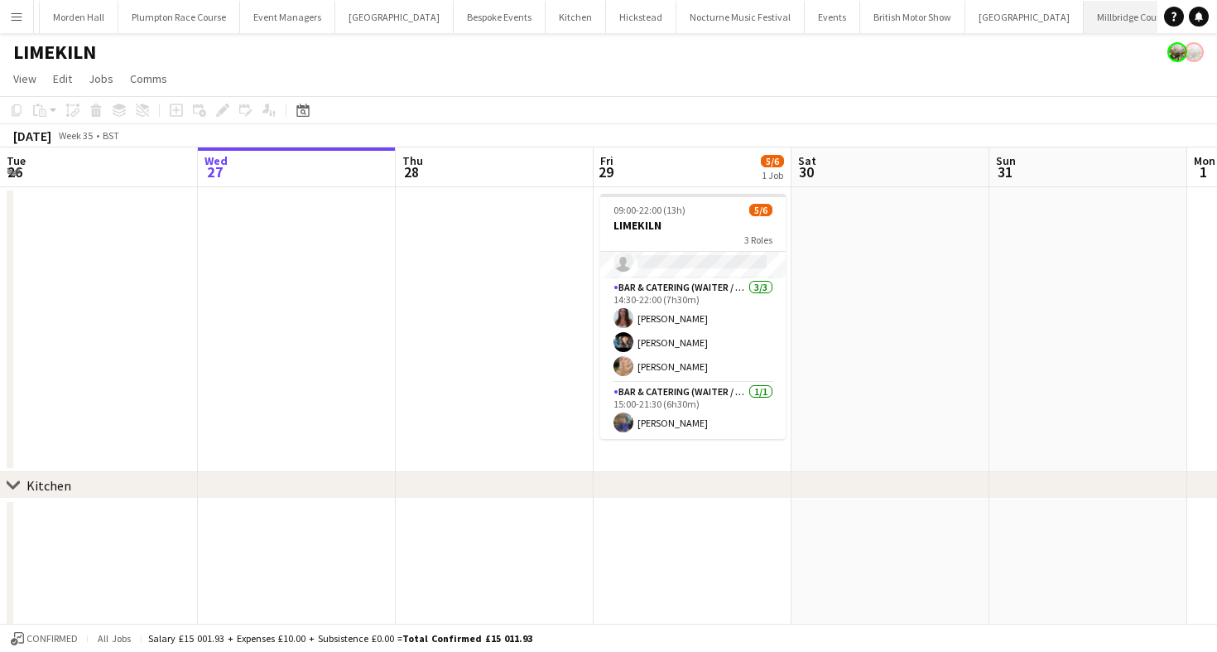
click at [1084, 31] on button "Millbridge Court Close" at bounding box center [1131, 17] width 94 height 32
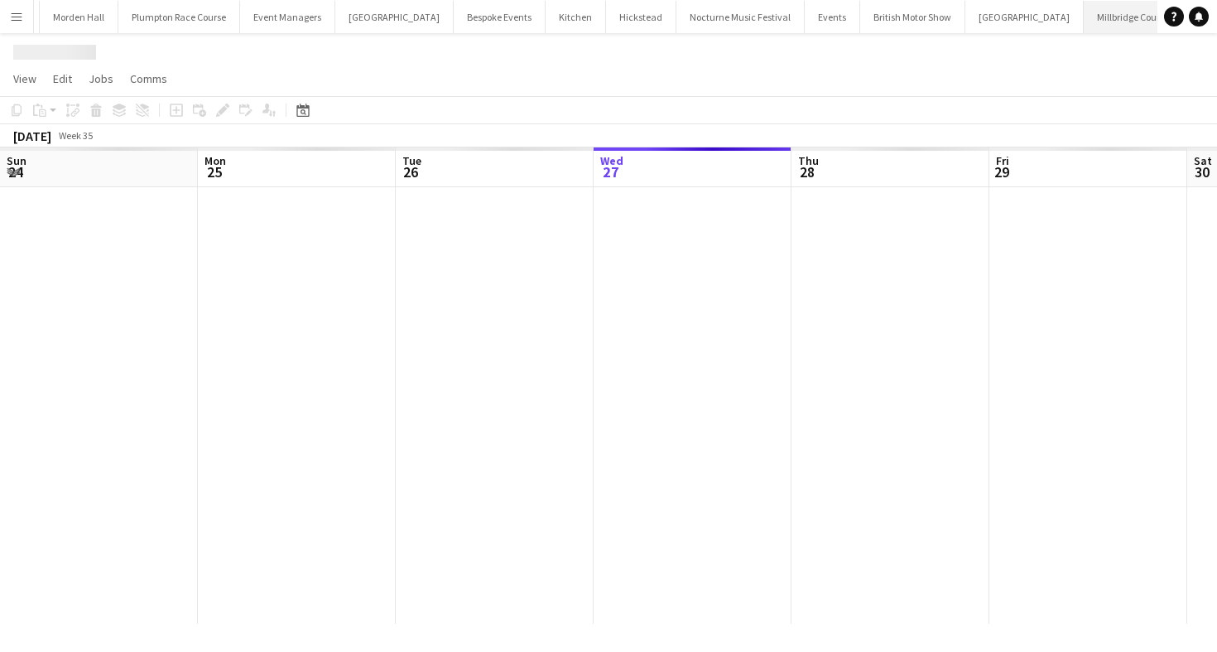
scroll to position [0, 396]
click at [1177, 13] on button "LIMEKILN Close" at bounding box center [1210, 17] width 67 height 32
